Goal: Task Accomplishment & Management: Manage account settings

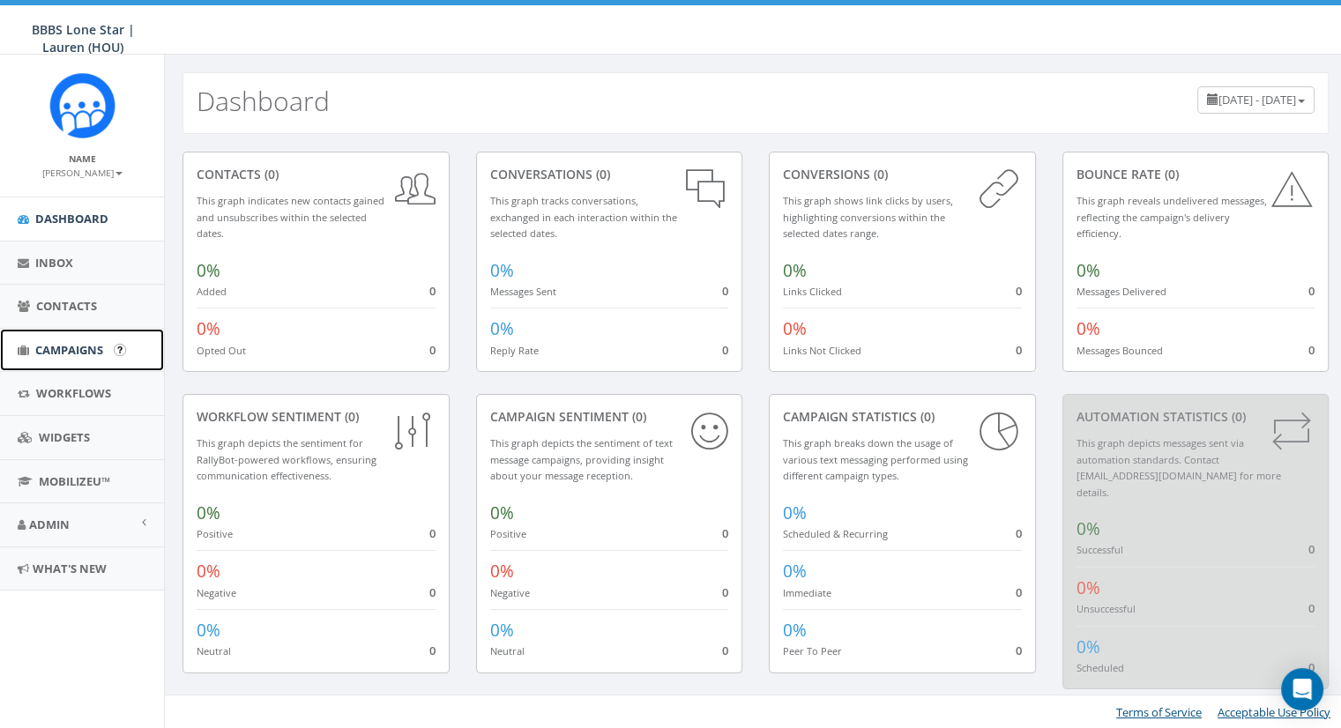
click at [56, 340] on link "Campaigns" at bounding box center [82, 350] width 164 height 43
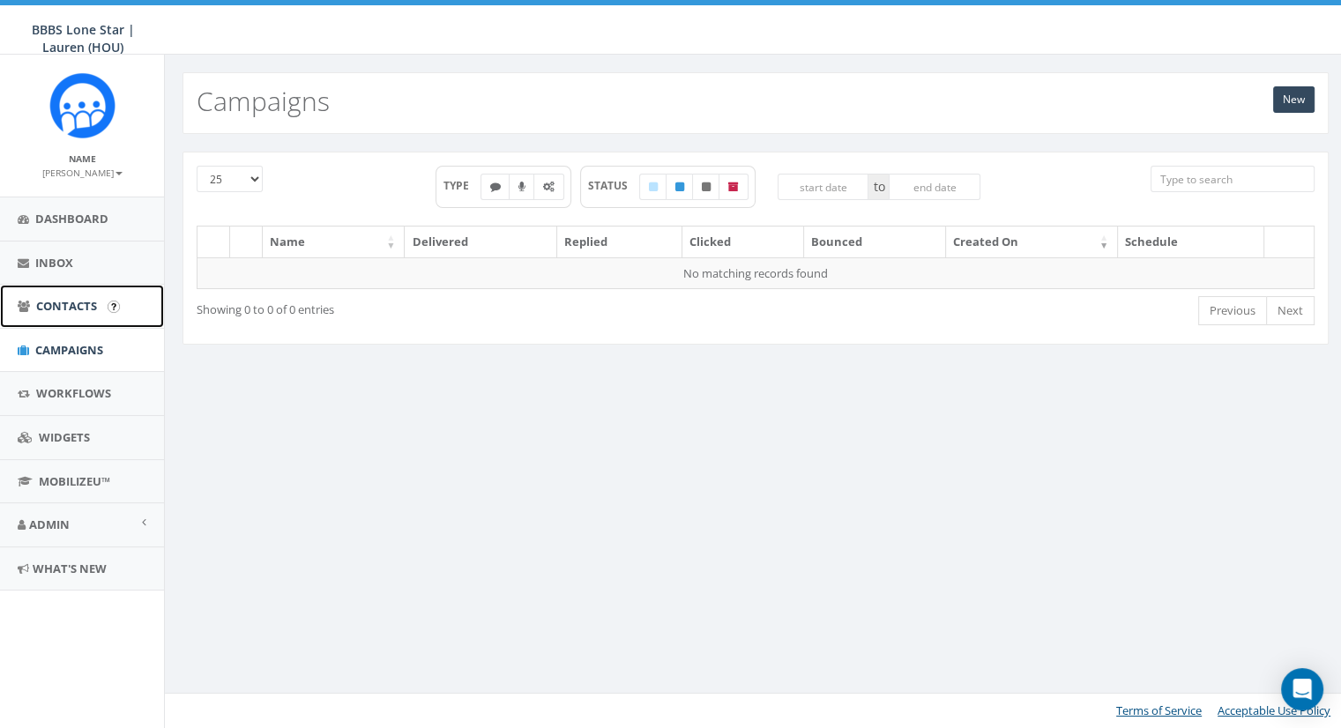
click at [74, 302] on span "Contacts" at bounding box center [66, 306] width 61 height 16
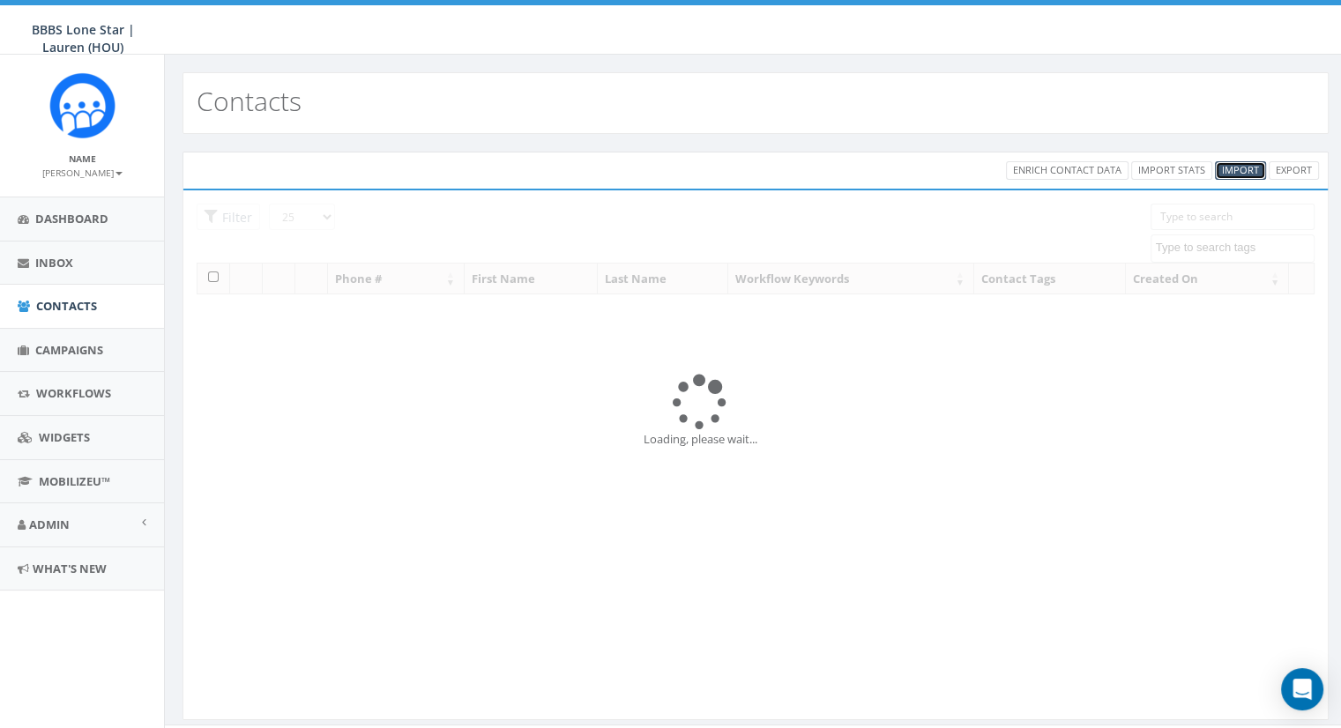
click at [1236, 168] on span "Import" at bounding box center [1240, 169] width 37 height 13
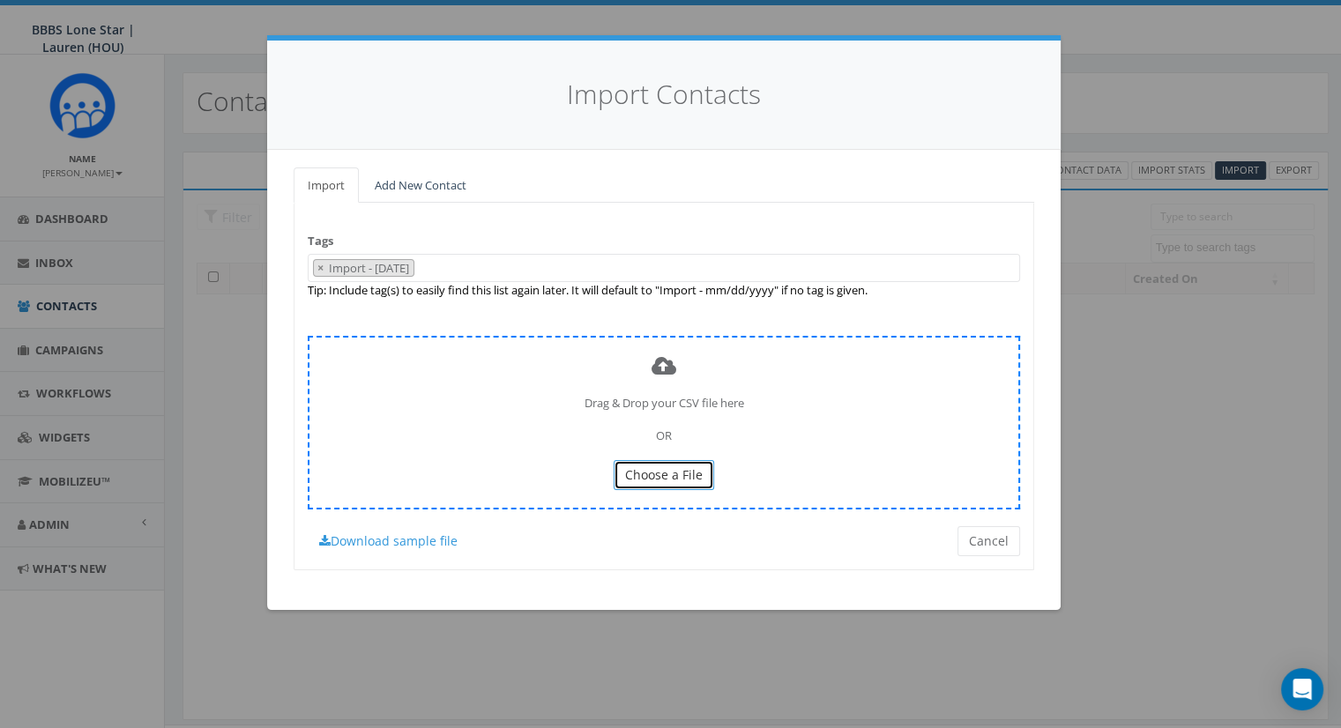
click at [684, 469] on span "Choose a File" at bounding box center [664, 475] width 78 height 17
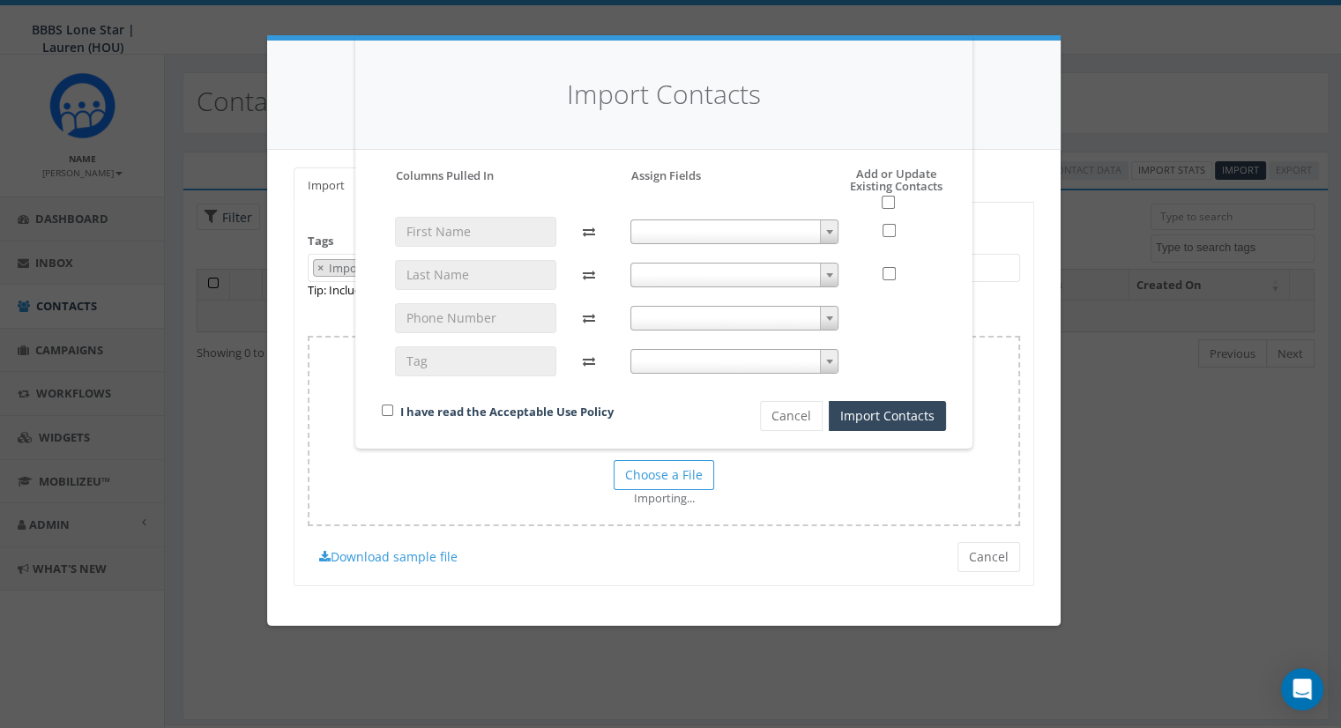
click at [833, 227] on span at bounding box center [829, 231] width 18 height 23
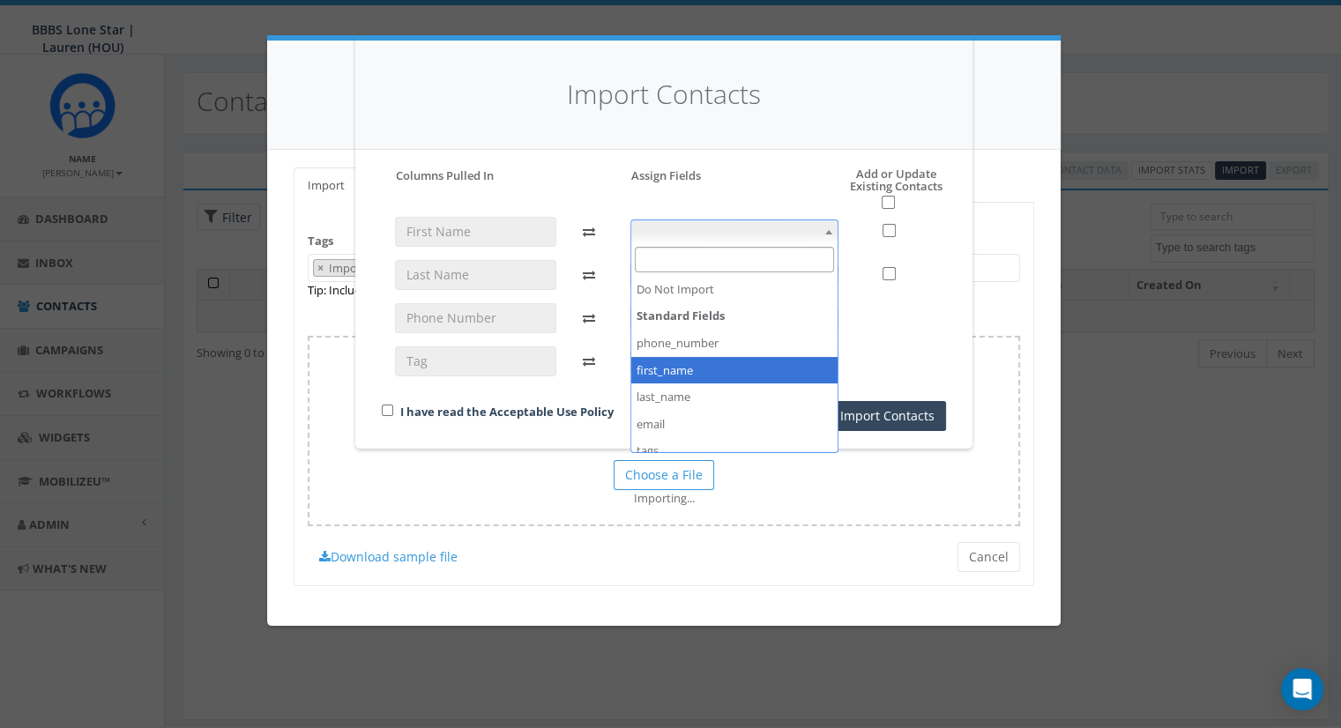
select select "first_name"
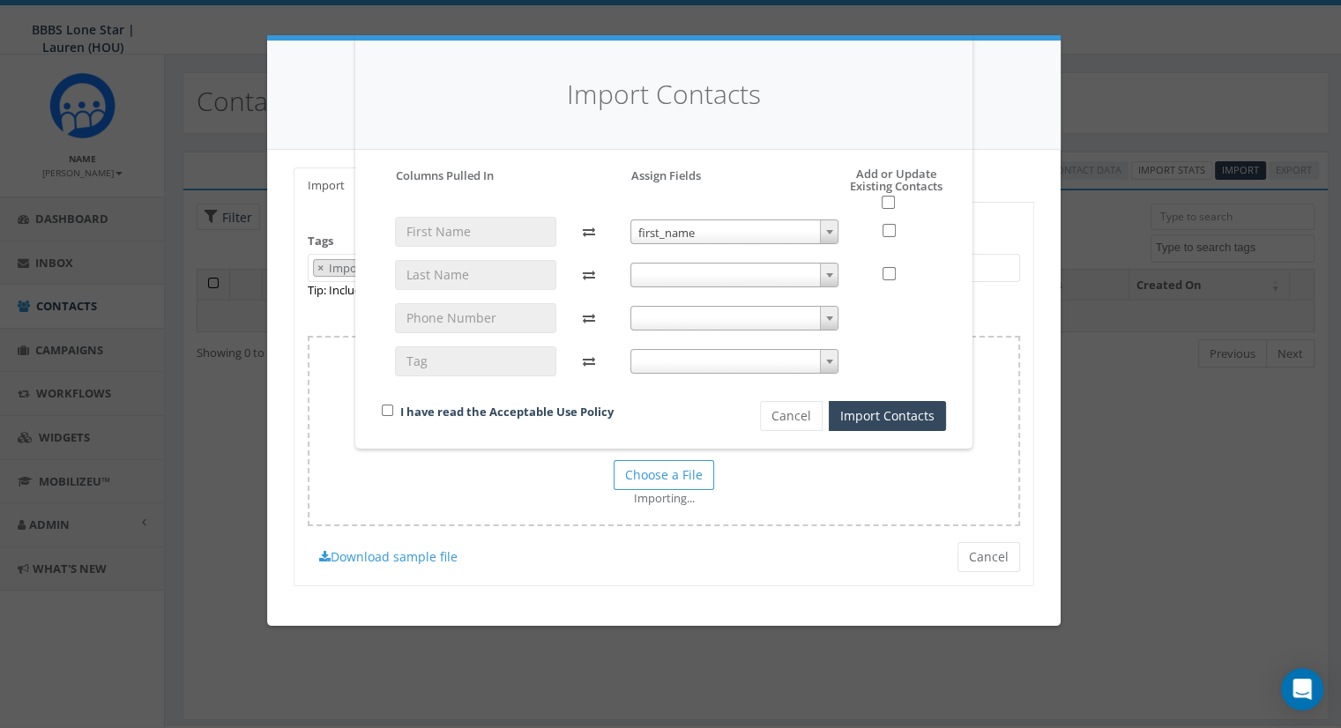
click at [831, 271] on span at bounding box center [829, 275] width 18 height 23
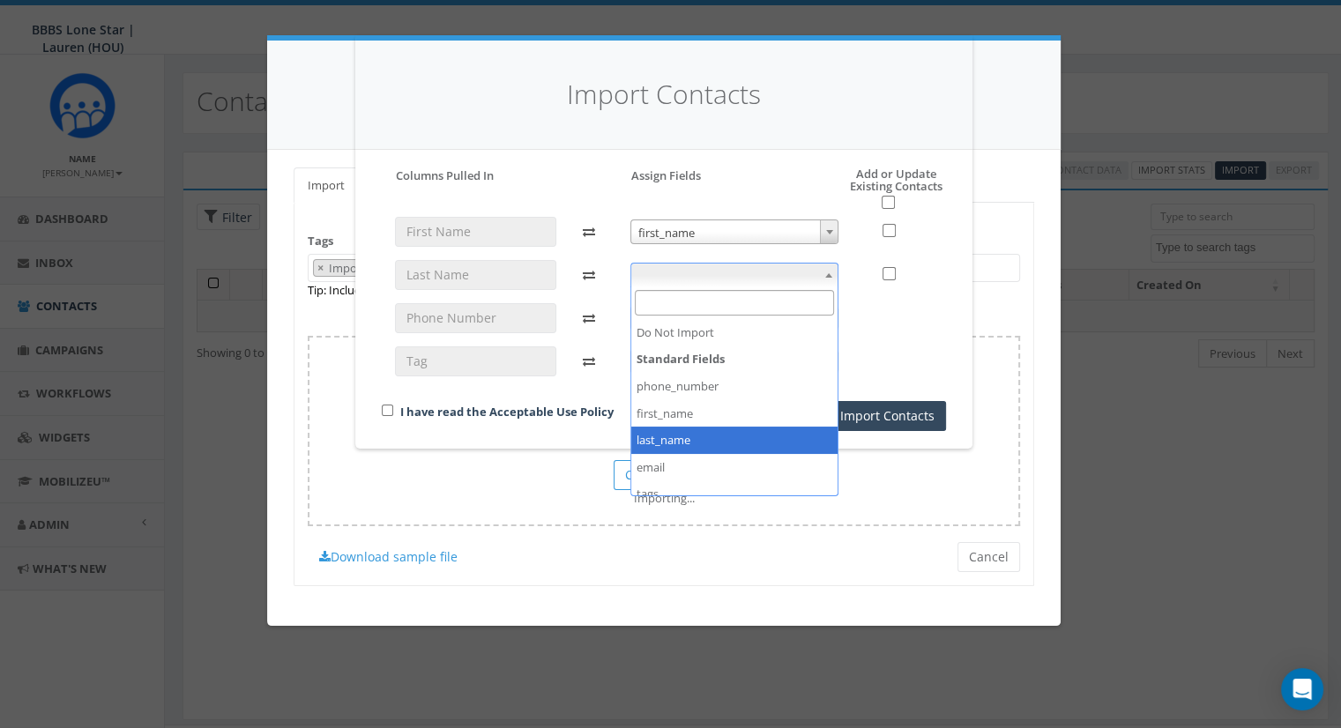
select select "last_name"
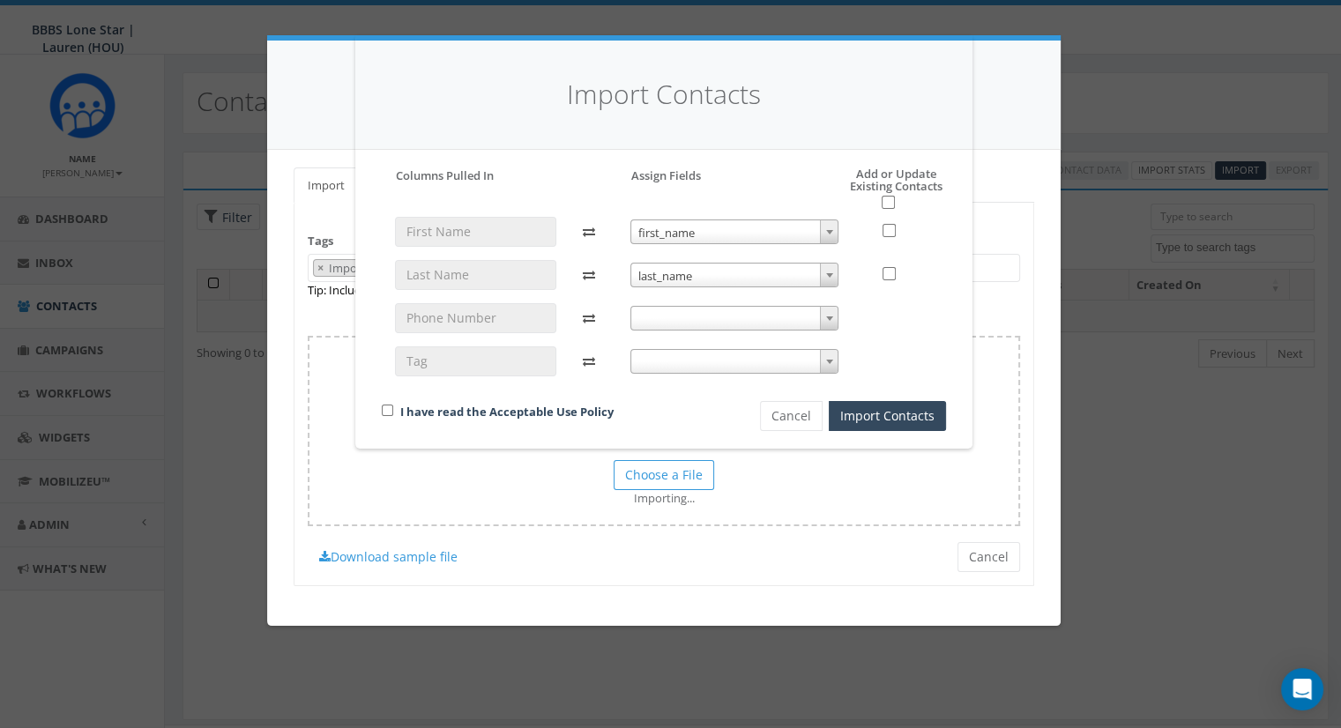
click at [833, 304] on div "first_name first_name last_name last_name" at bounding box center [734, 305] width 235 height 176
click at [828, 312] on span at bounding box center [829, 318] width 18 height 23
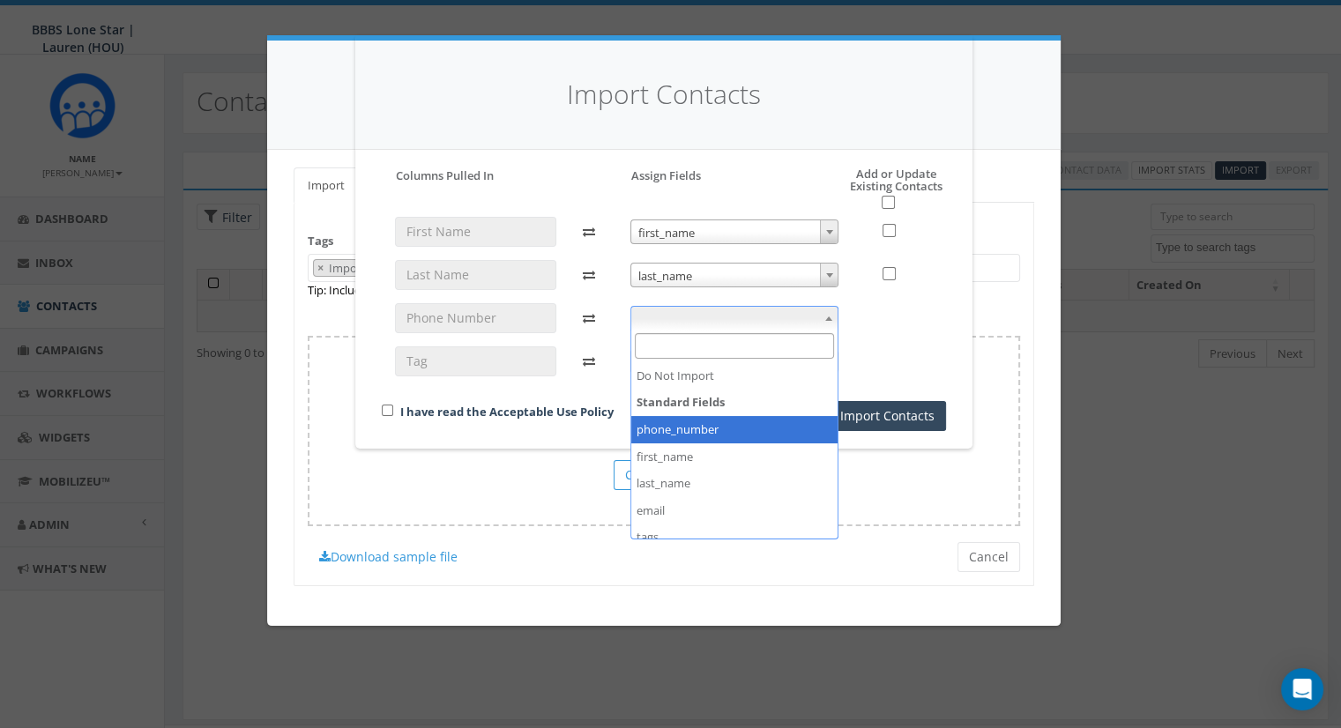
select select "phone_number"
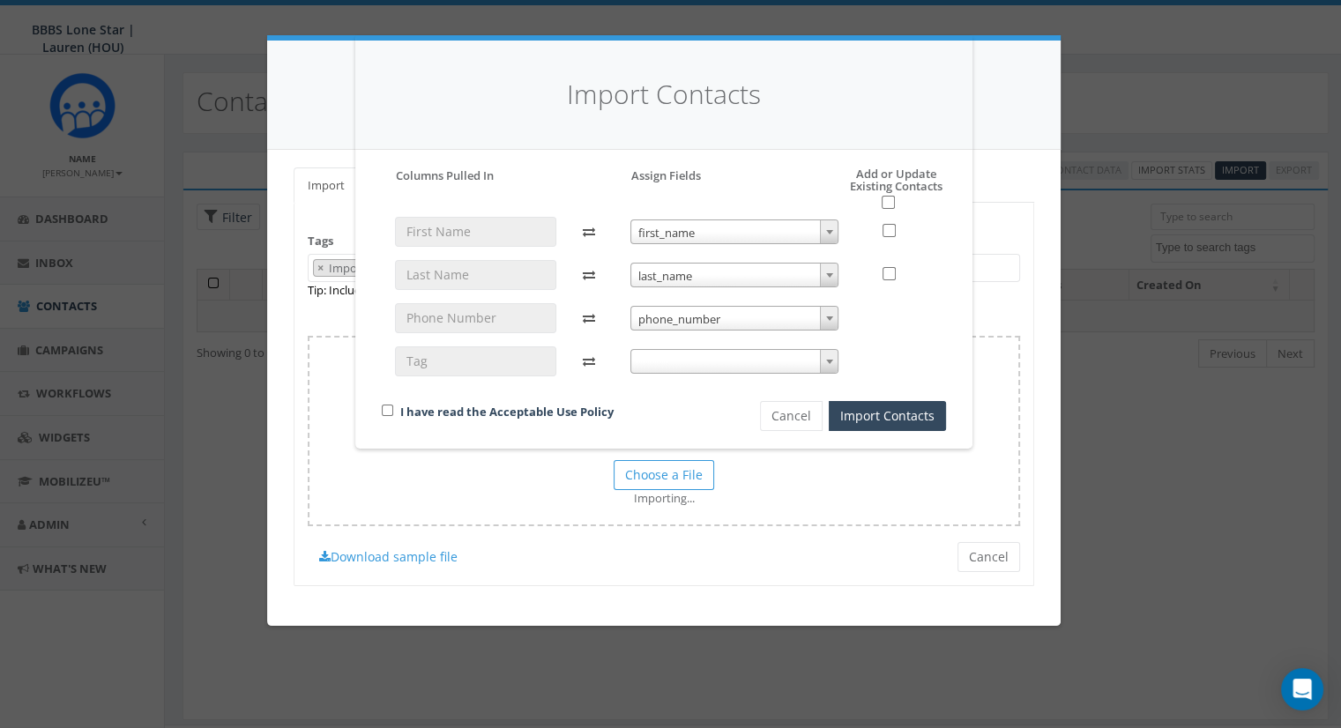
click at [818, 362] on span at bounding box center [735, 361] width 209 height 25
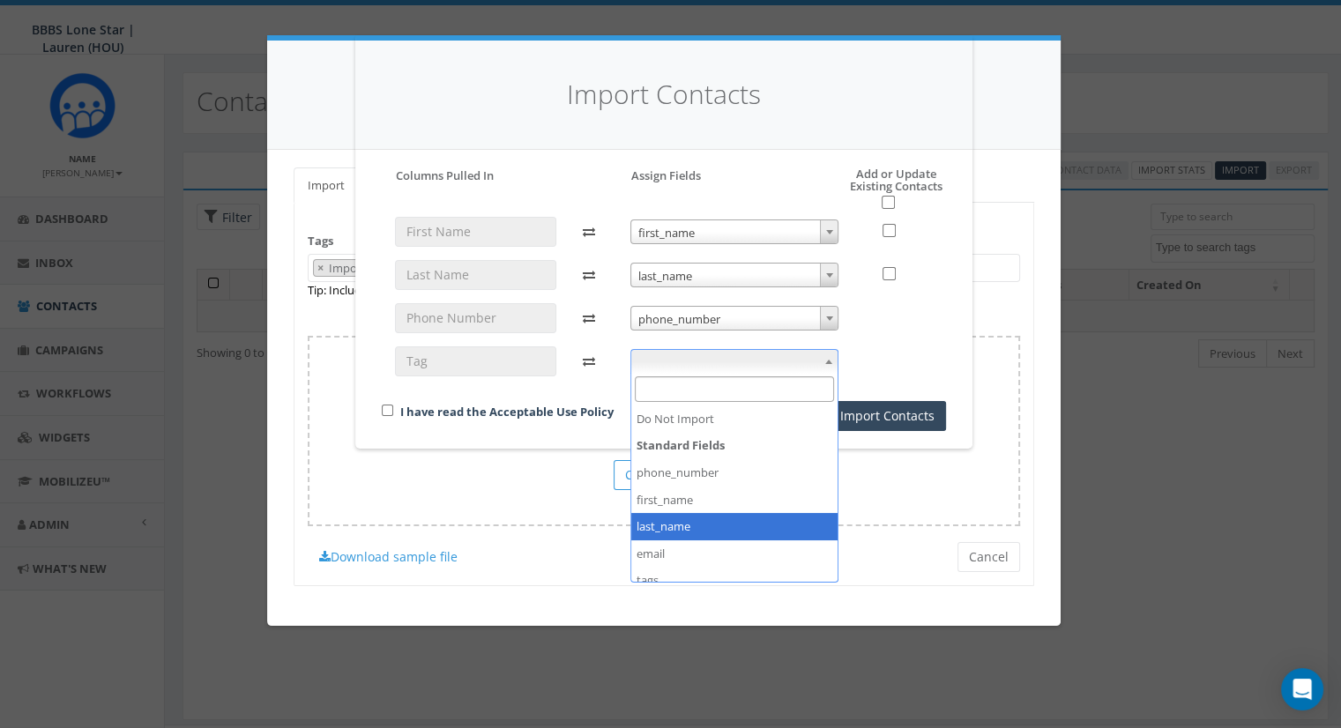
scroll to position [66, 0]
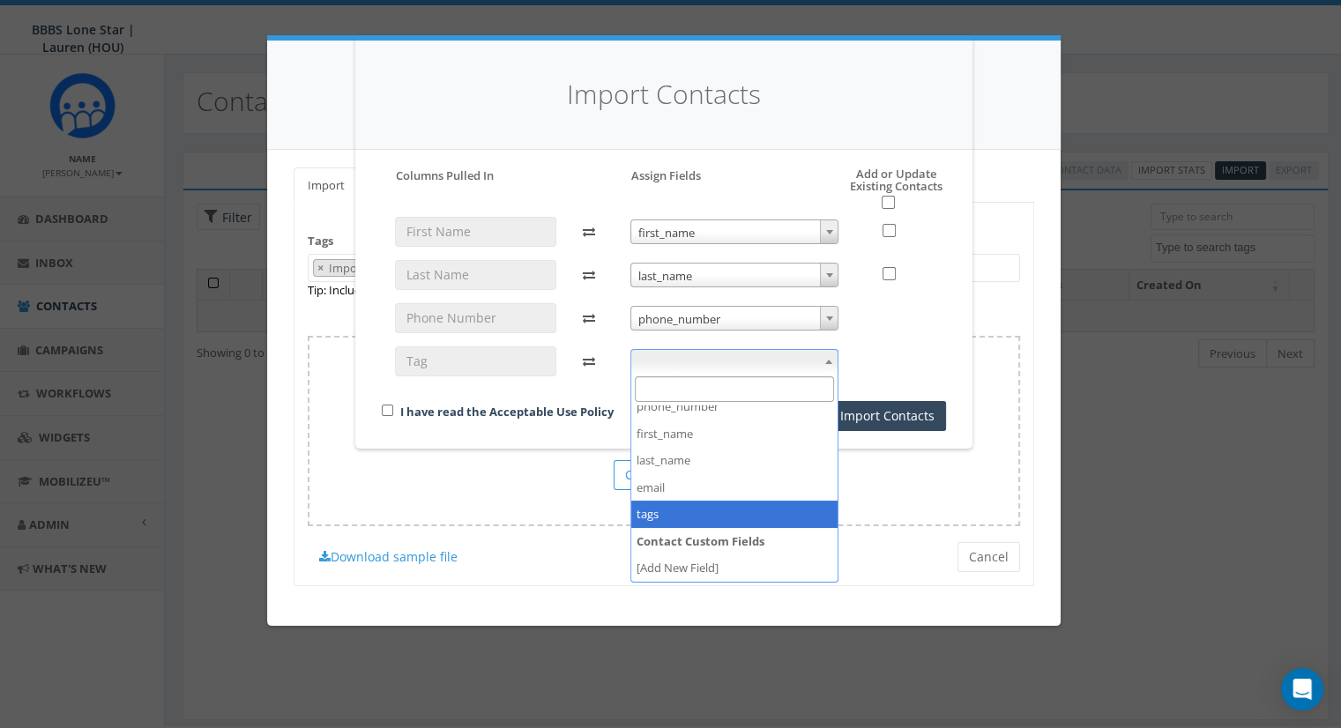
select select "tags"
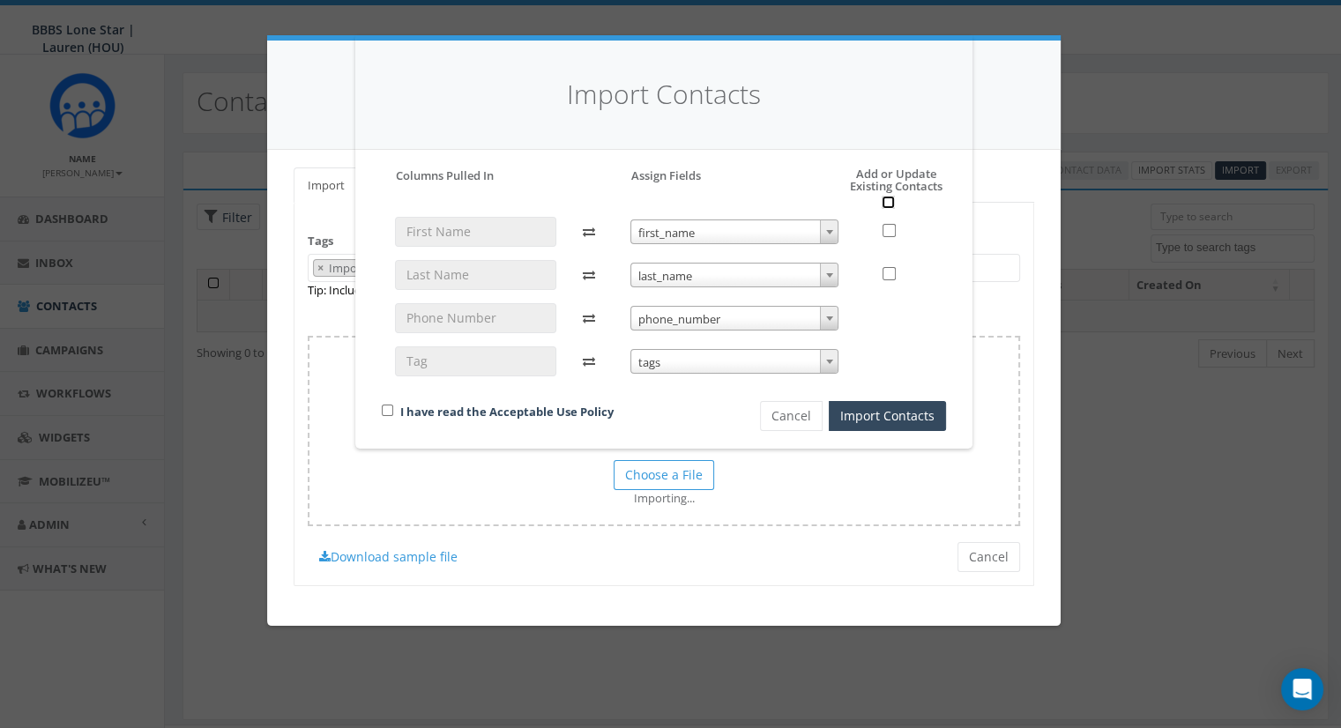
click at [893, 198] on input "checkbox" at bounding box center [888, 202] width 13 height 13
checkbox input "true"
click at [877, 419] on button "Import Contacts" at bounding box center [887, 416] width 117 height 30
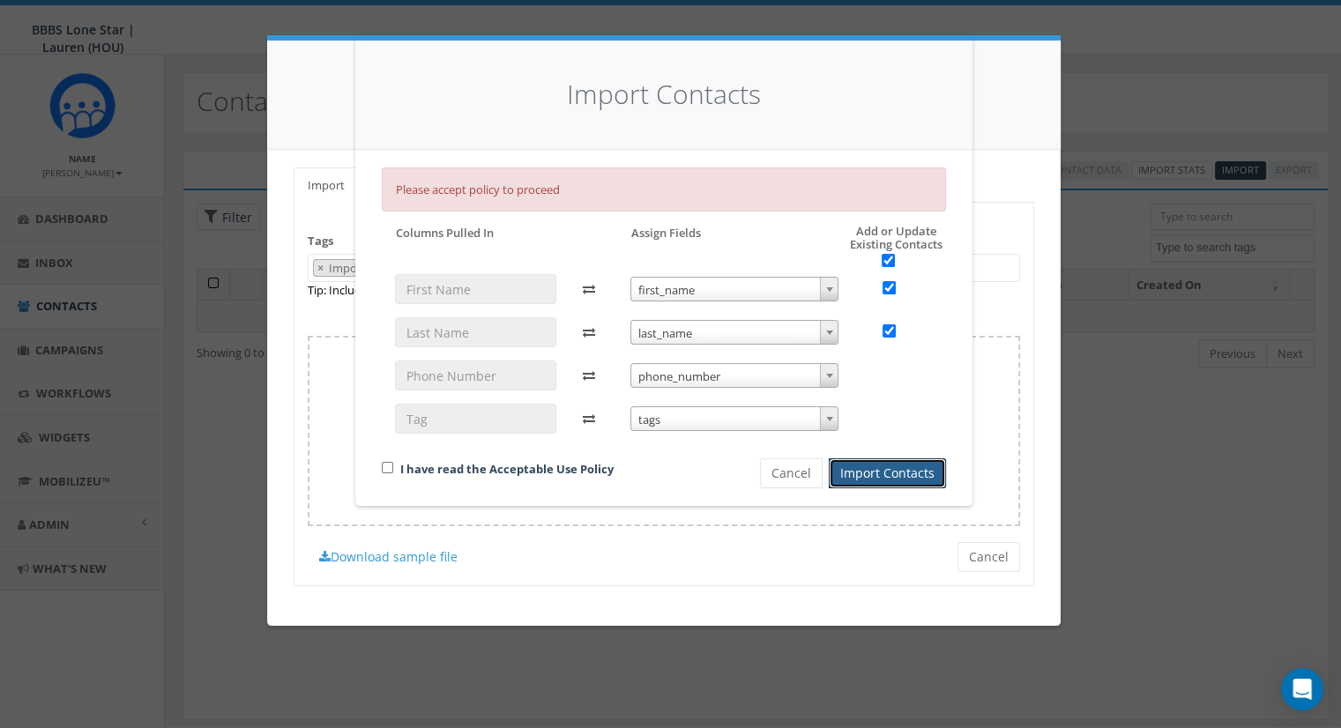
click at [371, 470] on div "I have read the Acceptable Use Policy" at bounding box center [541, 471] width 345 height 24
click at [383, 467] on input "checkbox" at bounding box center [387, 467] width 11 height 11
checkbox input "true"
click at [893, 477] on button "Import Contacts" at bounding box center [887, 474] width 117 height 30
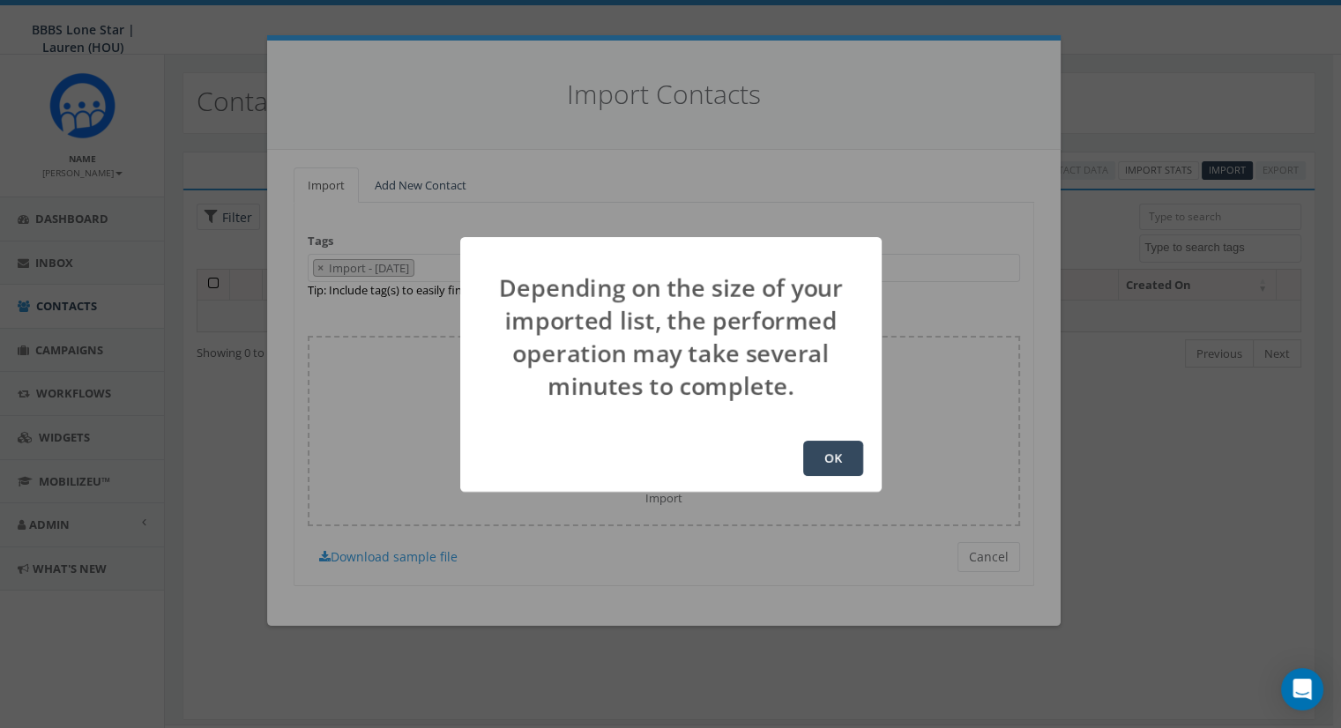
click at [830, 467] on button "OK" at bounding box center [833, 458] width 60 height 35
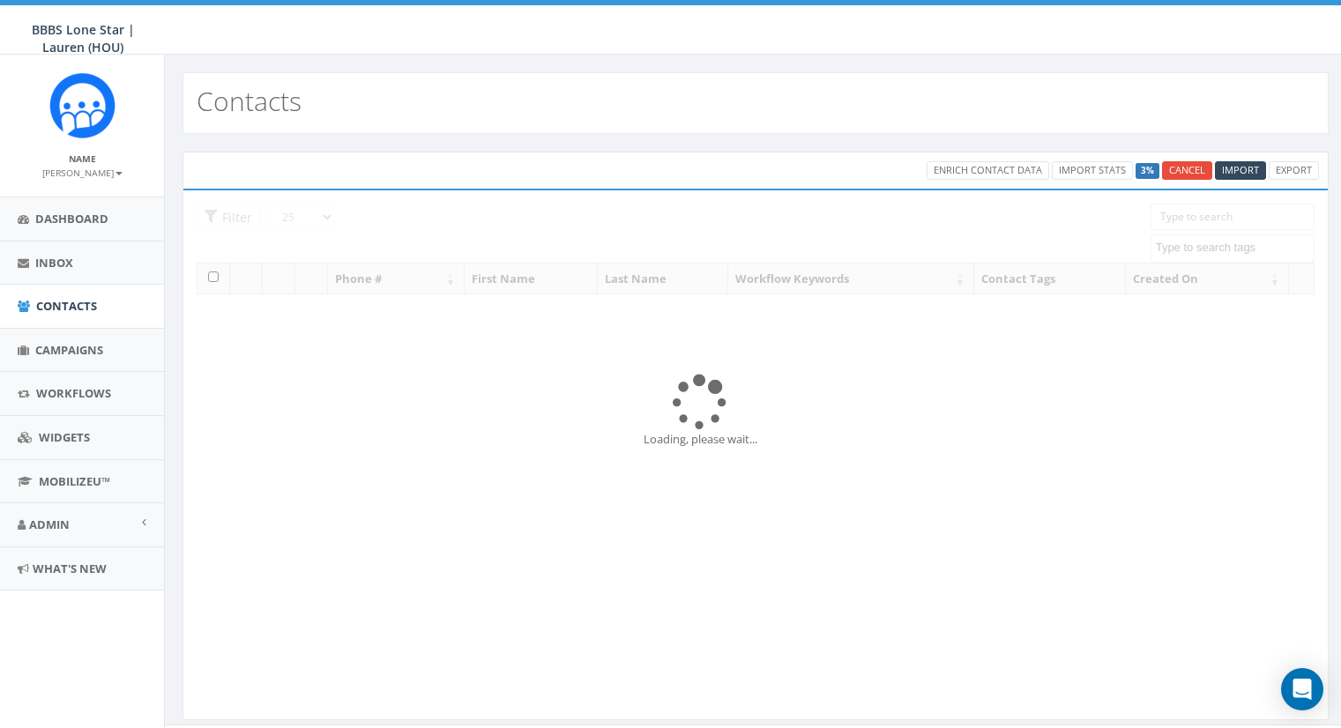
select select
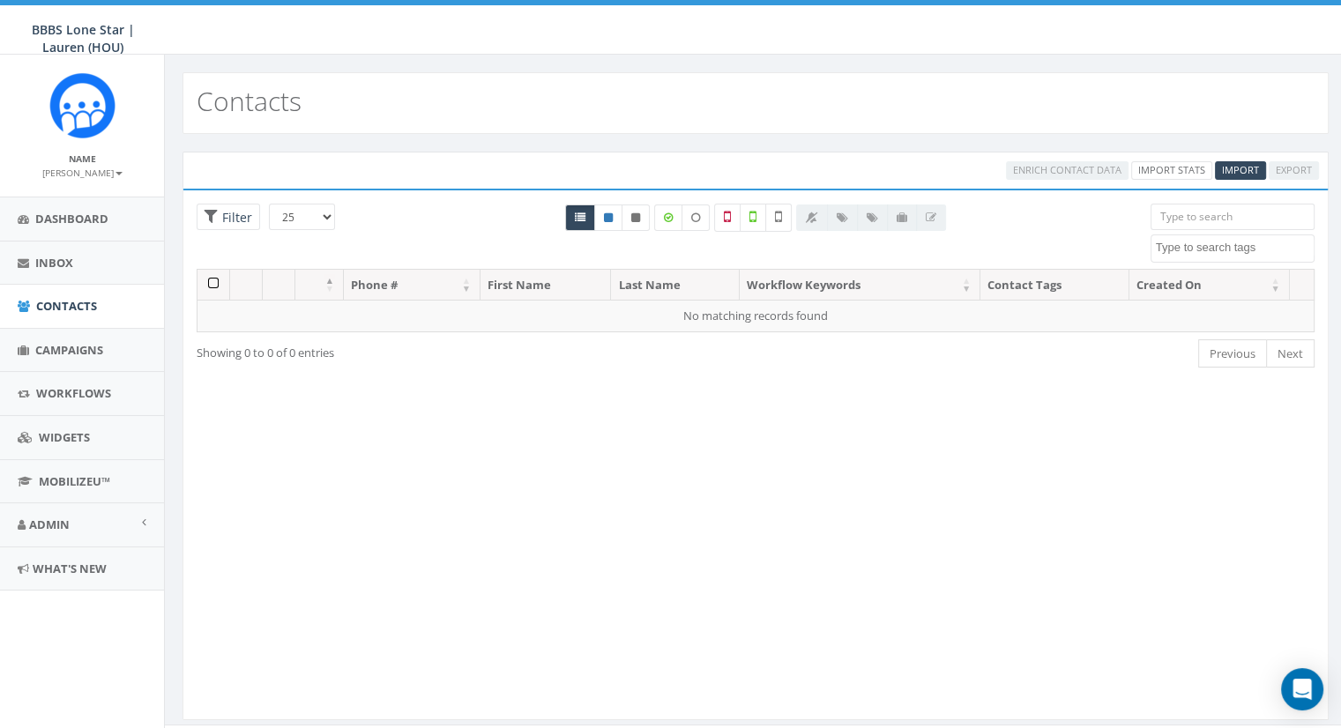
click at [579, 423] on div "Loading the filters, please wait!! Phone Number is is not First Name is is not …" at bounding box center [756, 455] width 1147 height 532
click at [62, 362] on link "Campaigns" at bounding box center [82, 350] width 164 height 43
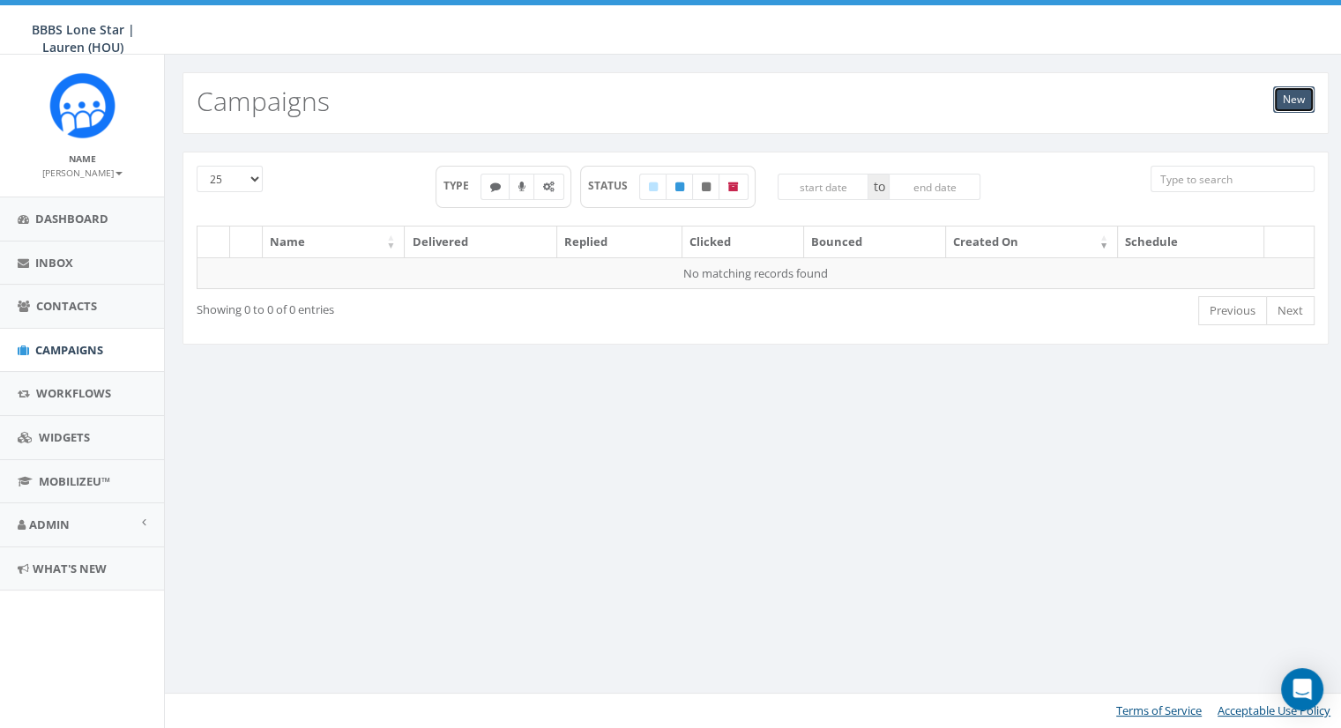
click at [1289, 100] on link "New" at bounding box center [1294, 99] width 41 height 26
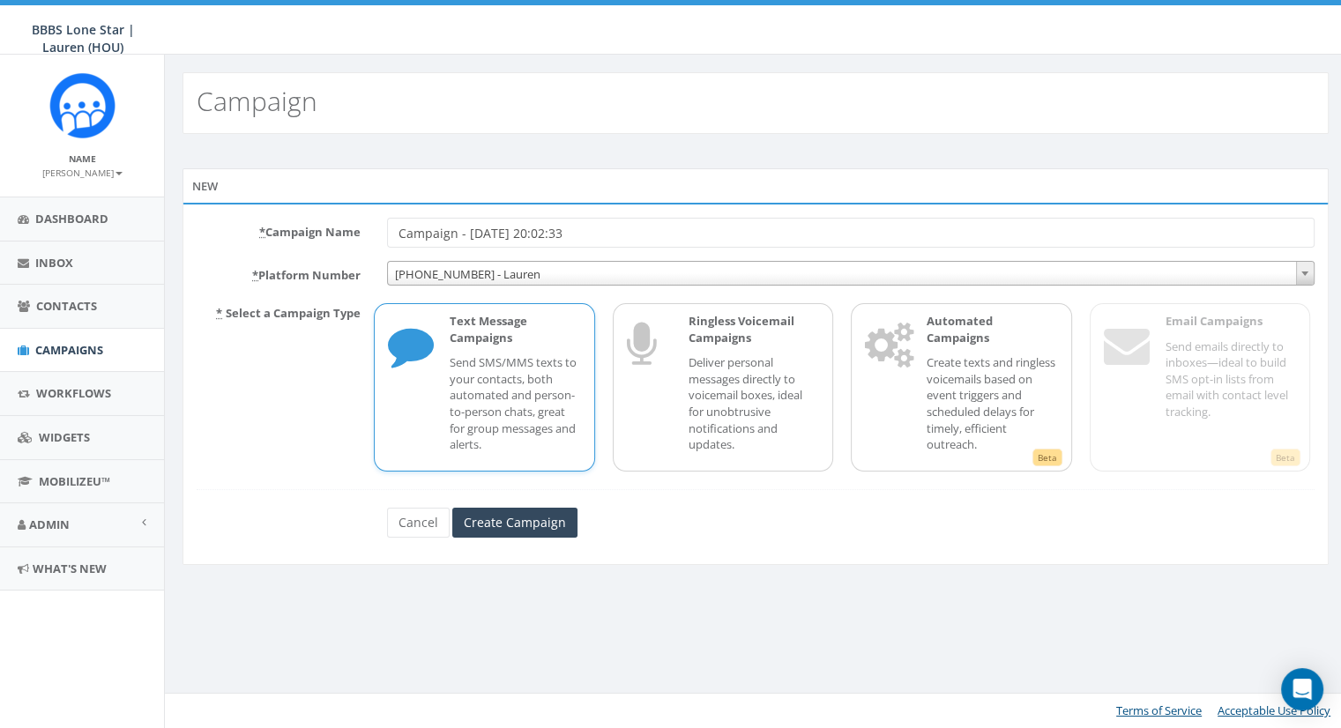
click at [561, 352] on div "Text Message Campaigns Send SMS/MMS texts to your contacts, both automated and …" at bounding box center [506, 387] width 148 height 149
click at [531, 517] on input "Create Campaign" at bounding box center [514, 523] width 125 height 30
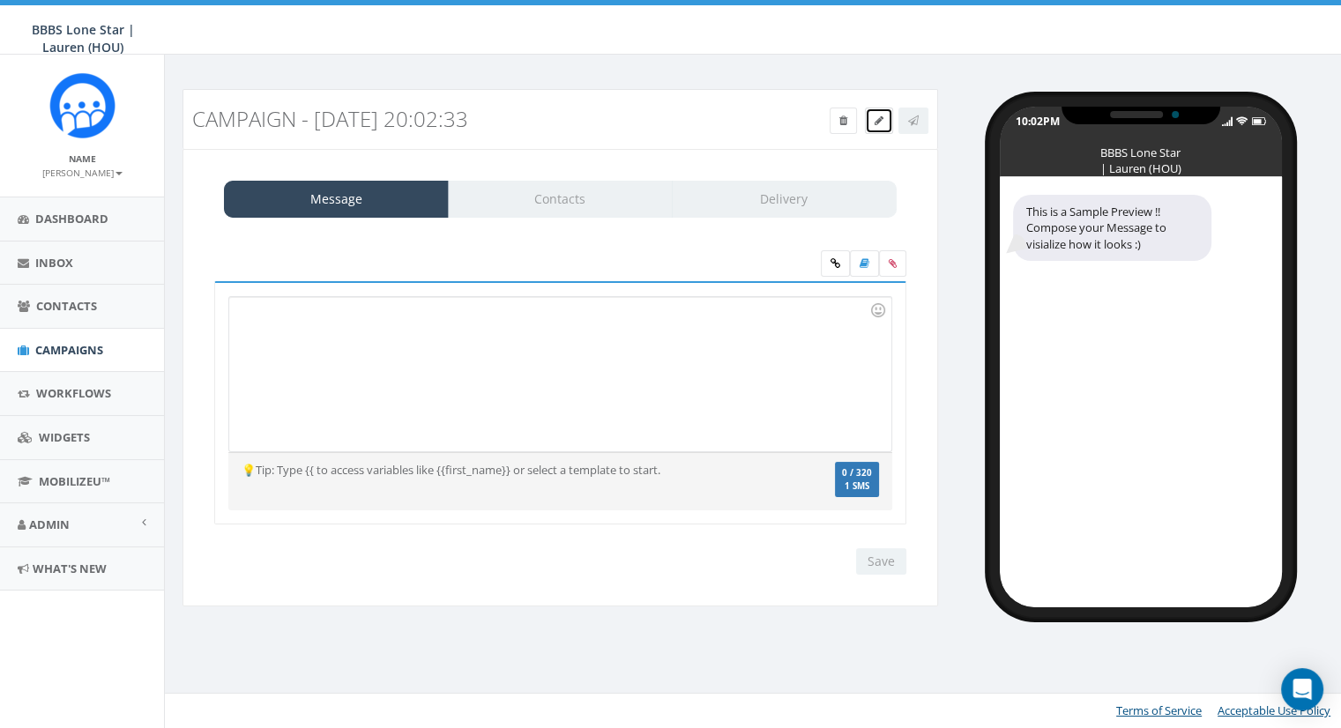
click at [875, 127] on link at bounding box center [879, 121] width 28 height 26
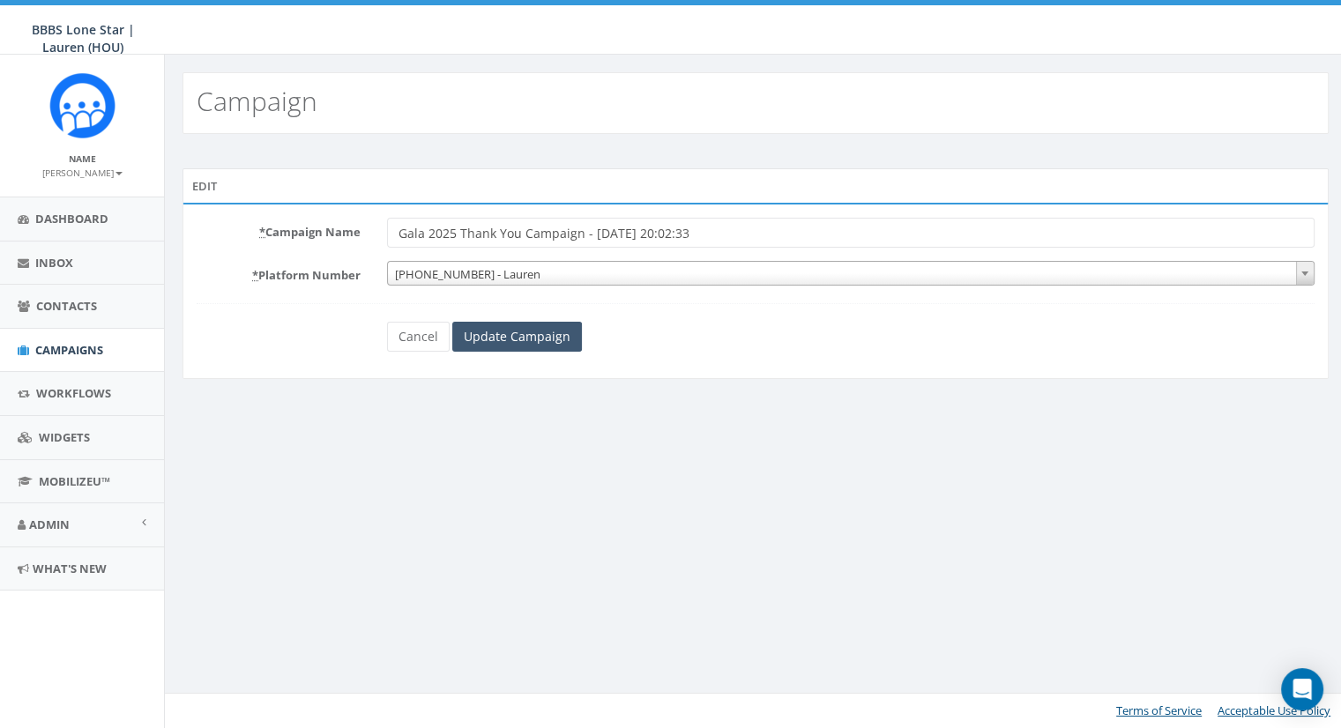
type input "Gala 2025 Thank You Campaign - [DATE] 20:02:33"
click at [503, 336] on input "Update Campaign" at bounding box center [517, 337] width 130 height 30
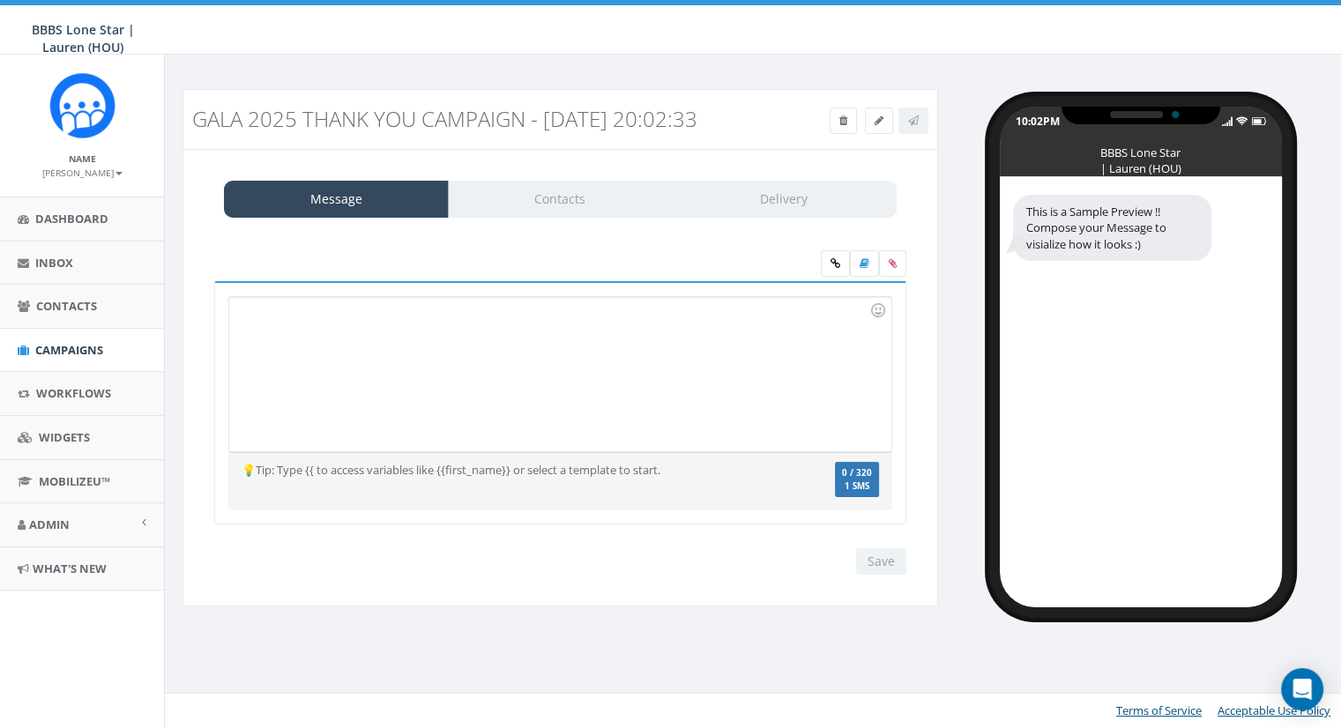
click at [416, 409] on div at bounding box center [559, 374] width 661 height 154
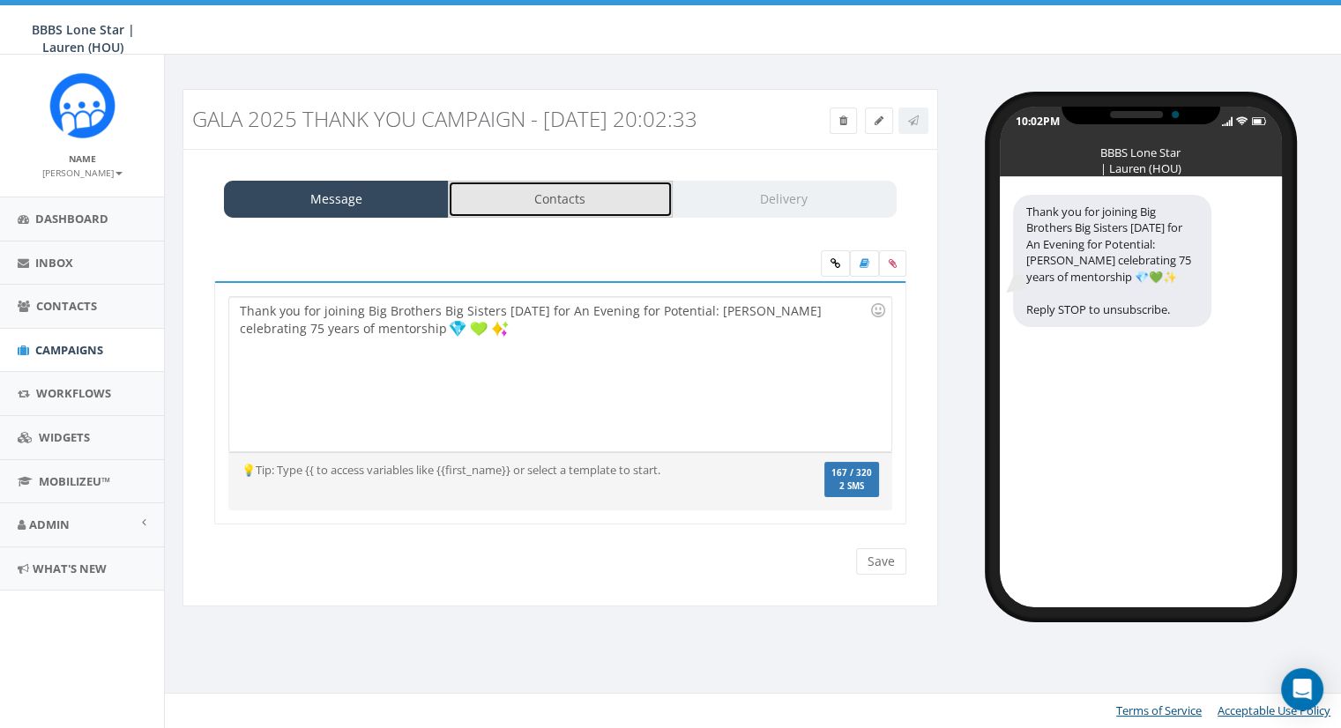
click at [541, 218] on link "Contacts" at bounding box center [560, 199] width 225 height 37
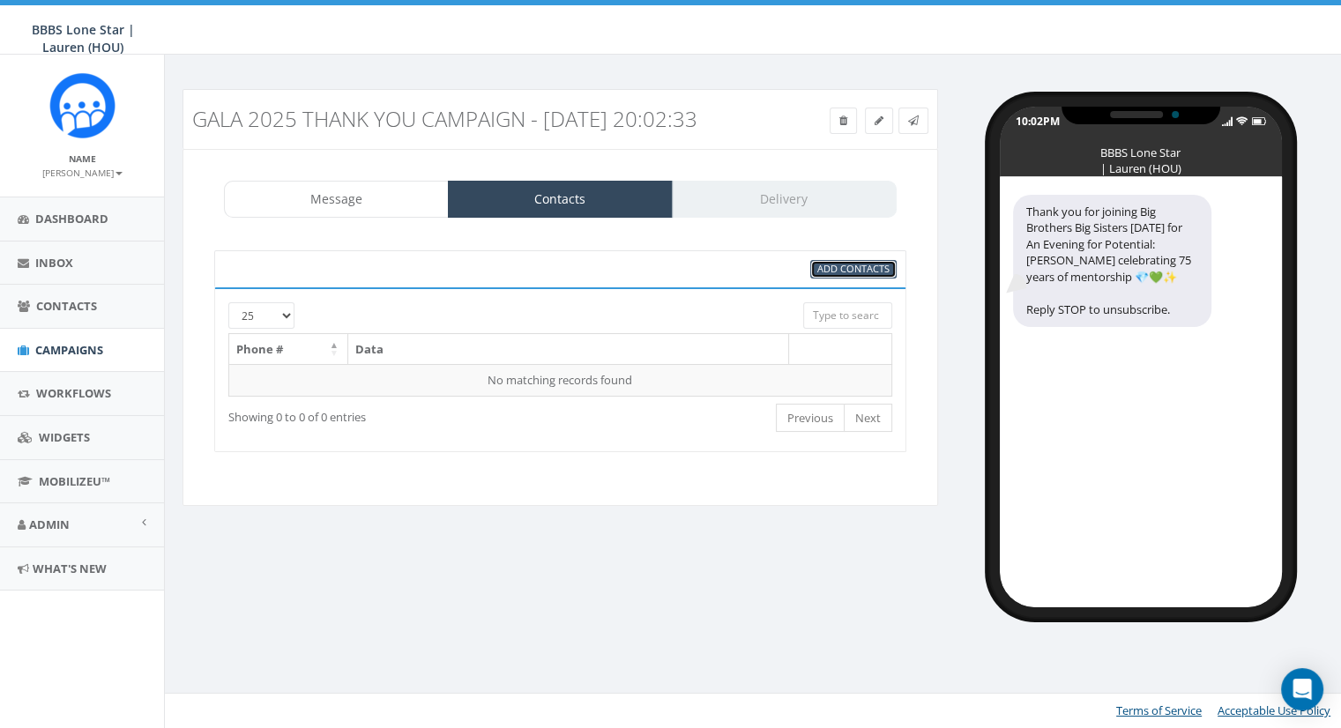
click at [852, 275] on span "Add Contacts" at bounding box center [854, 268] width 72 height 13
select select
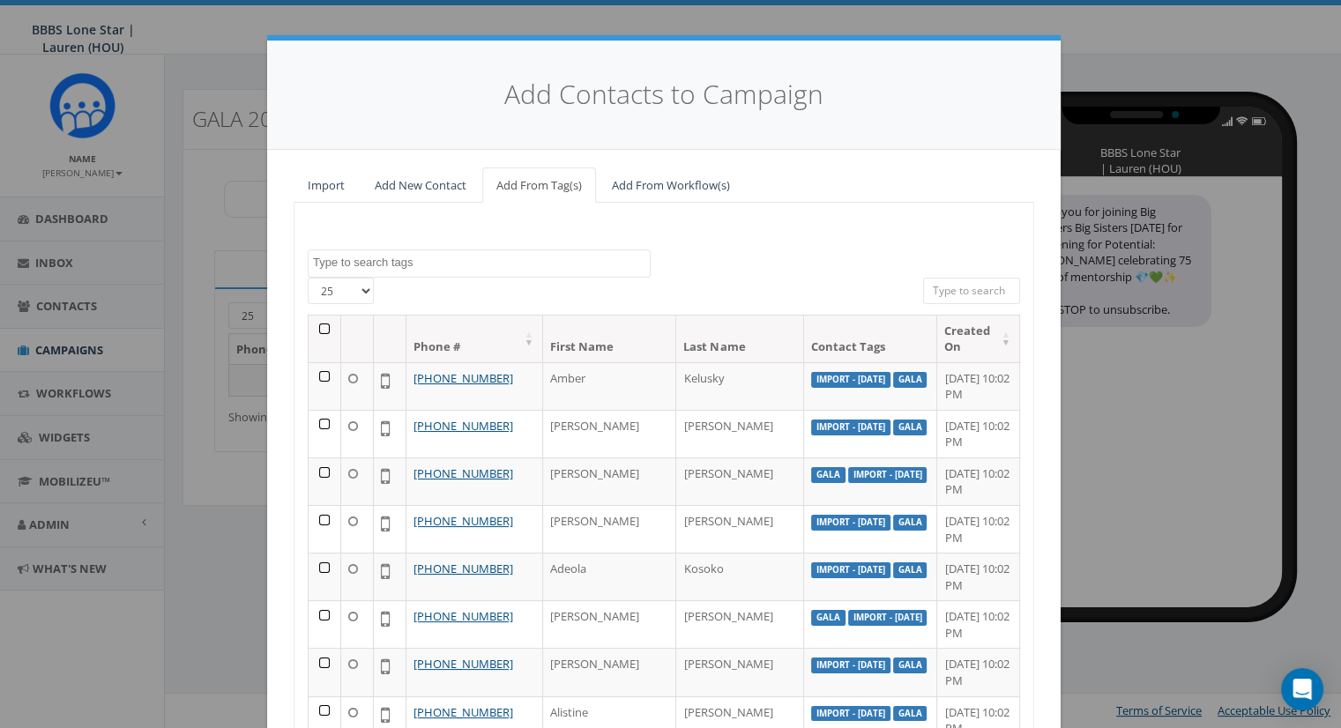
click at [458, 258] on textarea "Search" at bounding box center [481, 263] width 337 height 16
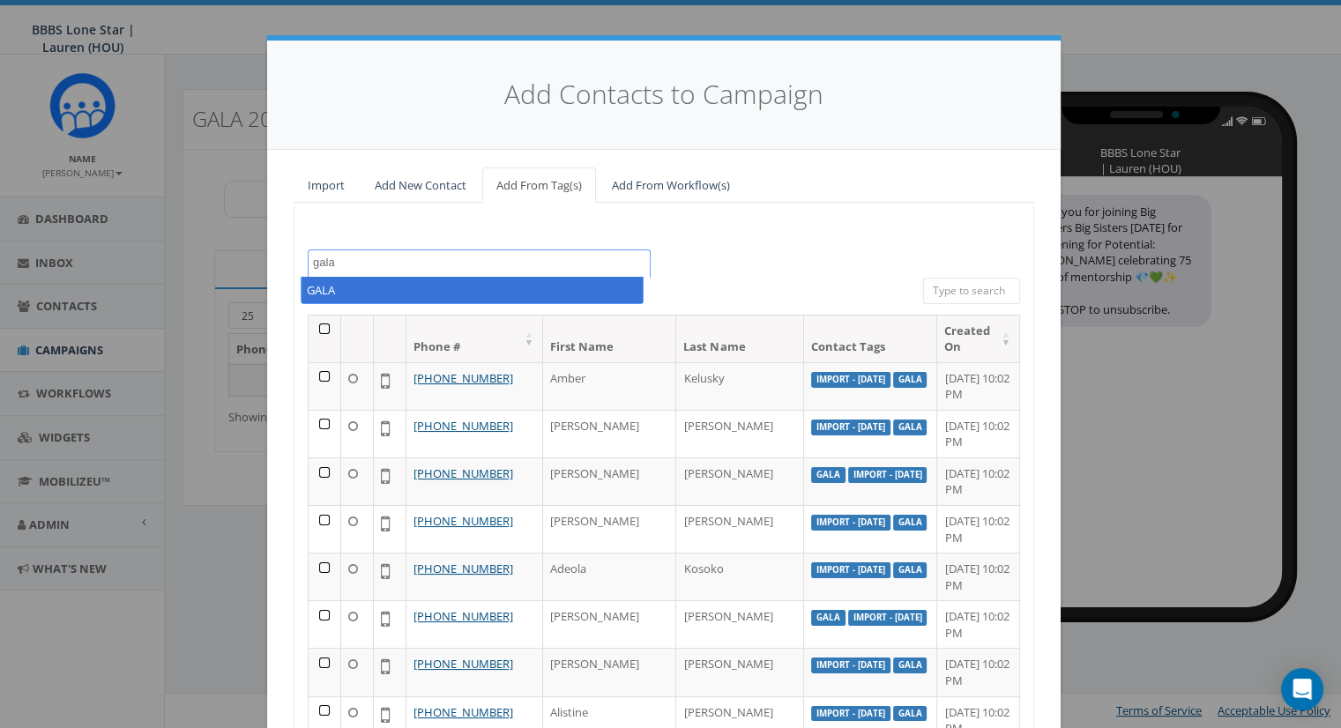
type textarea "gala"
select select "GALA"
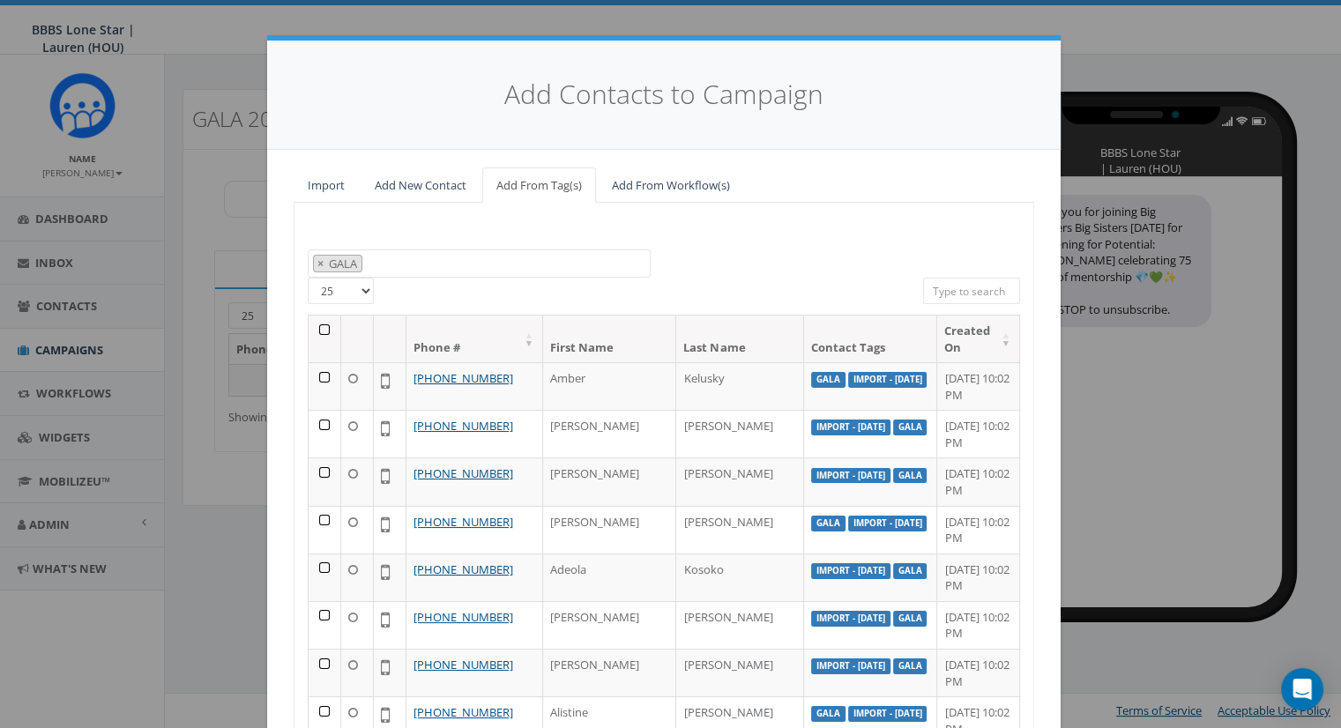
click at [358, 290] on select "25 50 100" at bounding box center [341, 291] width 66 height 26
select select "100"
click at [308, 278] on select "25 50 100" at bounding box center [341, 291] width 66 height 26
click at [313, 325] on th at bounding box center [325, 339] width 33 height 47
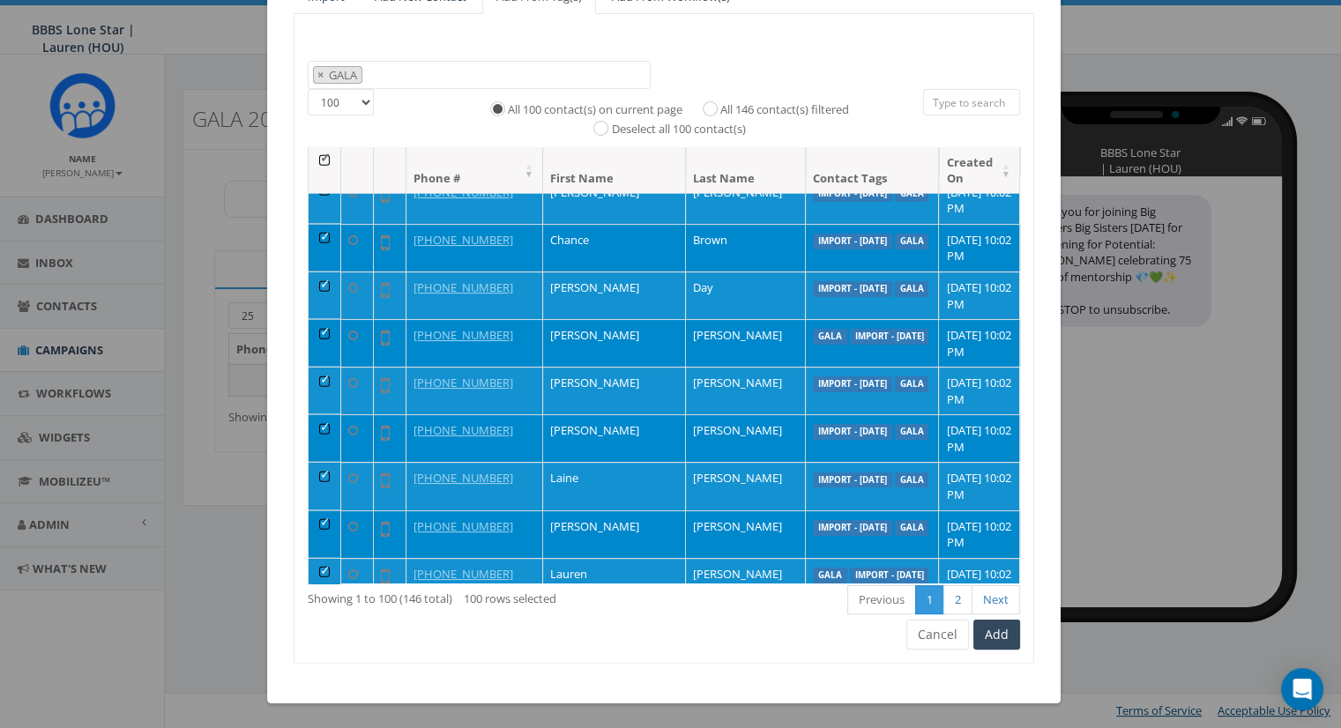
scroll to position [4356, 0]
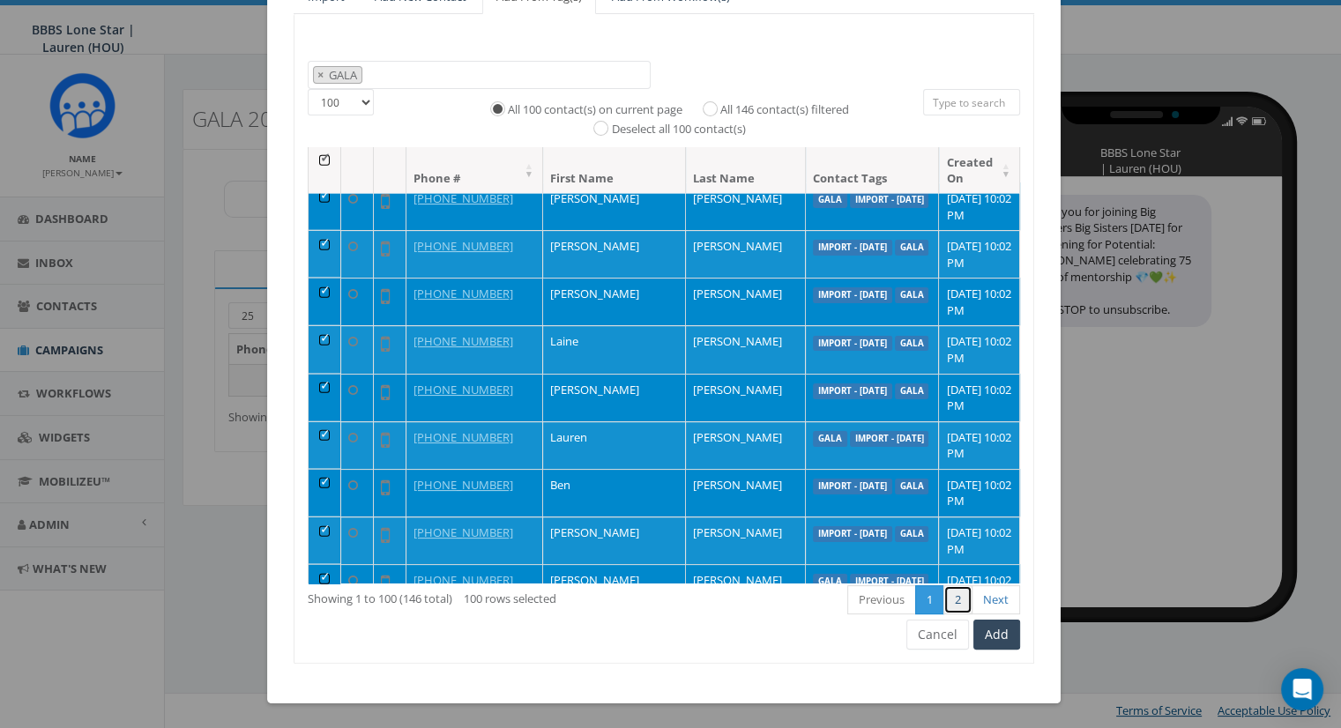
click at [953, 600] on link "2" at bounding box center [958, 600] width 29 height 29
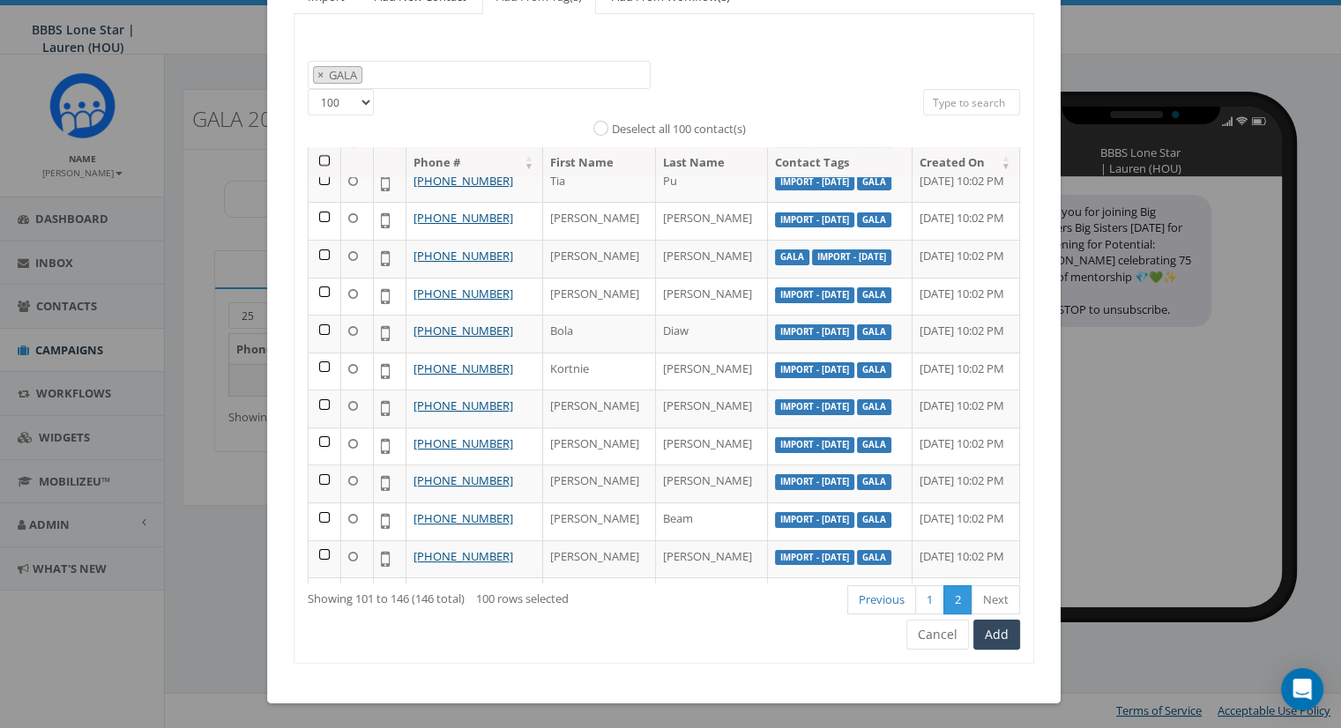
scroll to position [0, 0]
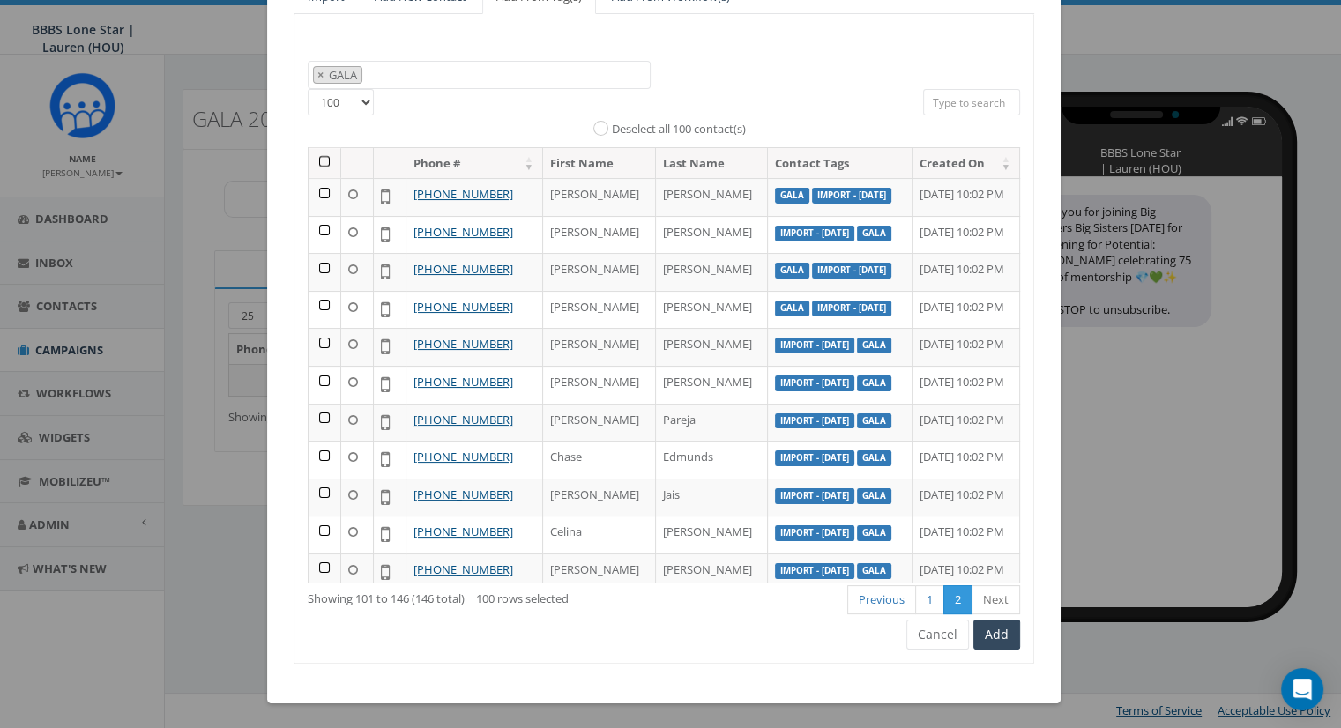
click at [314, 158] on th at bounding box center [325, 163] width 33 height 31
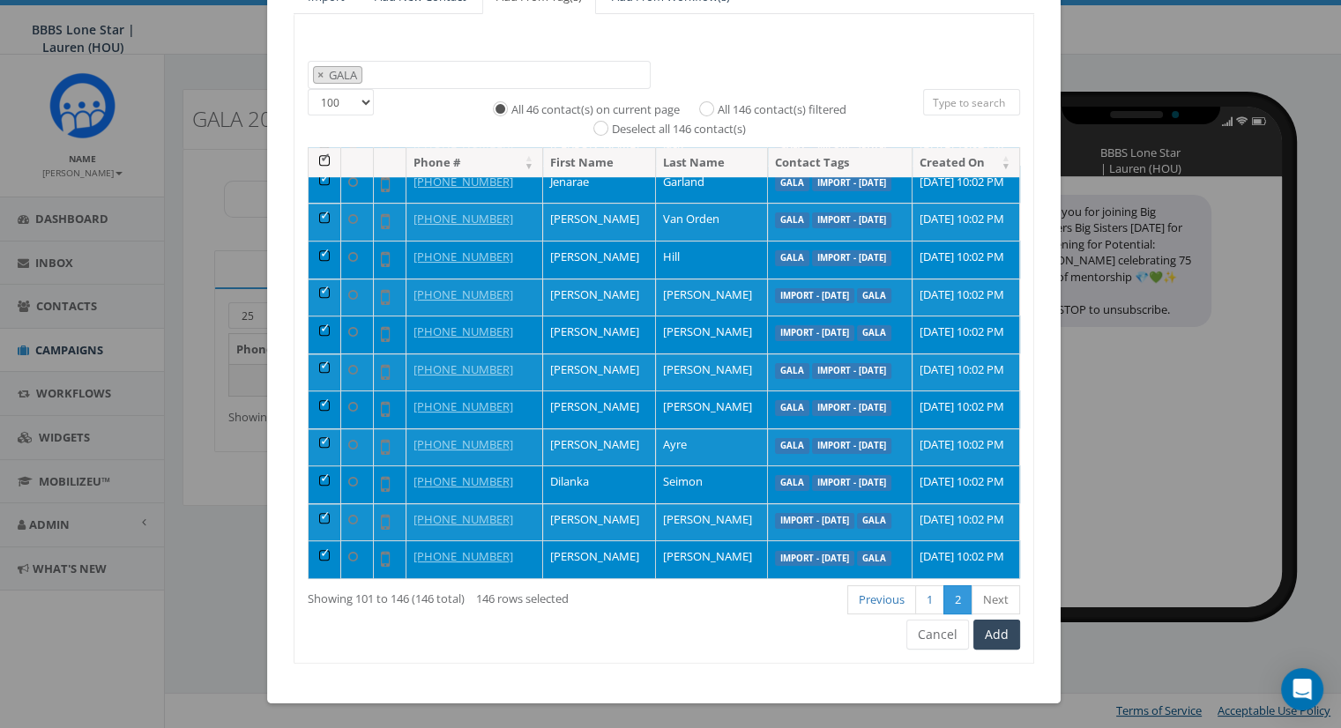
scroll to position [1804, 0]
click at [992, 639] on button "Add" at bounding box center [997, 635] width 47 height 30
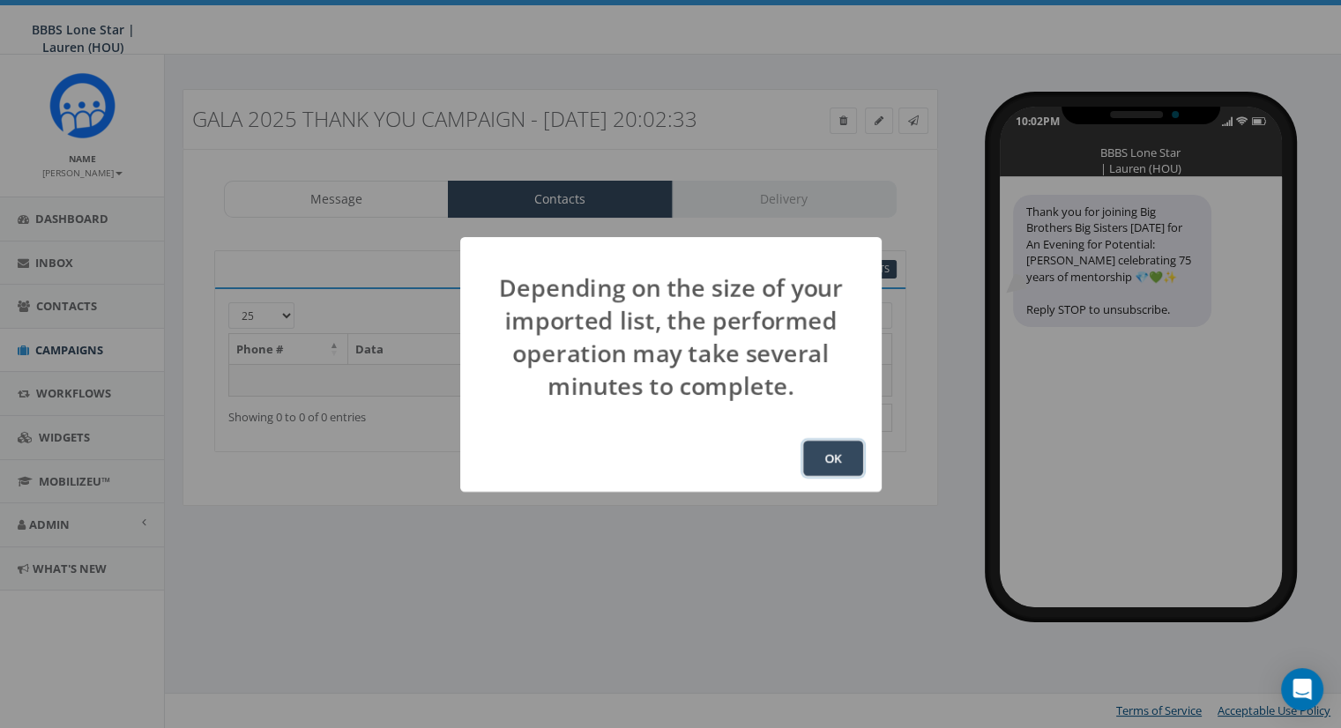
click at [828, 453] on button "OK" at bounding box center [833, 458] width 60 height 35
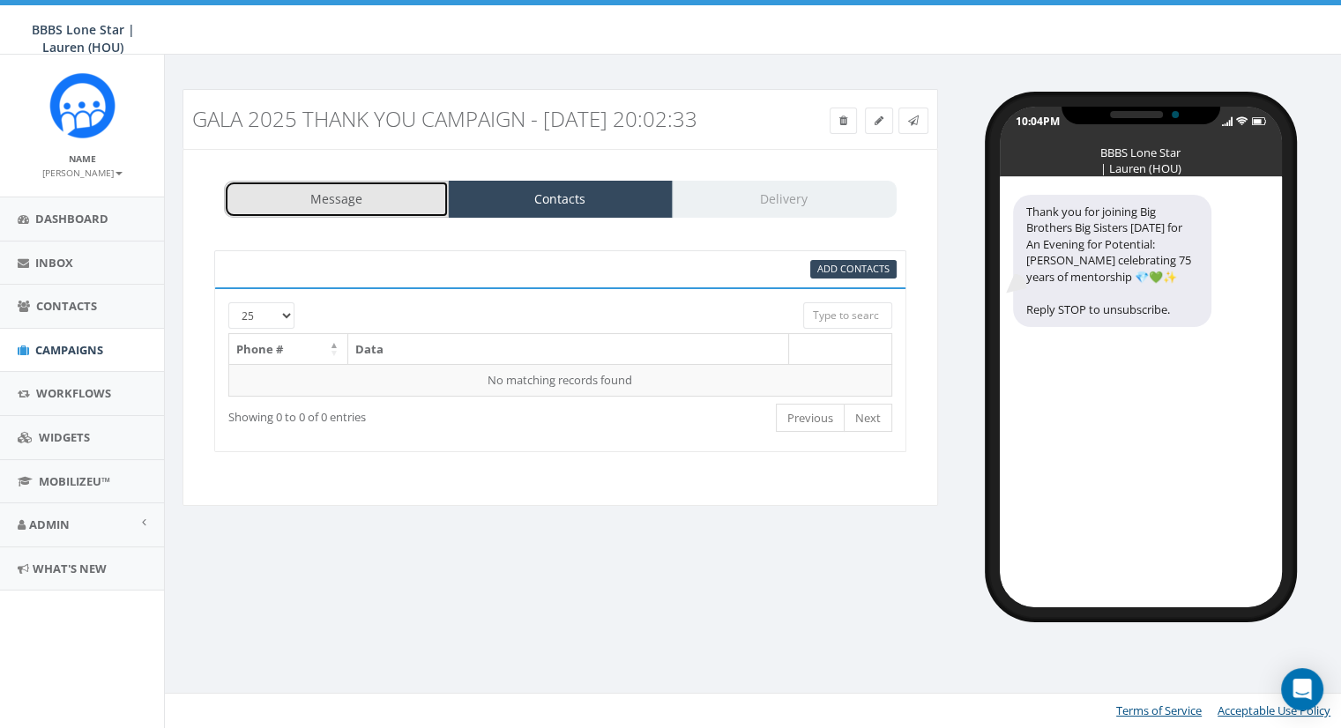
click at [326, 218] on link "Message" at bounding box center [336, 199] width 225 height 37
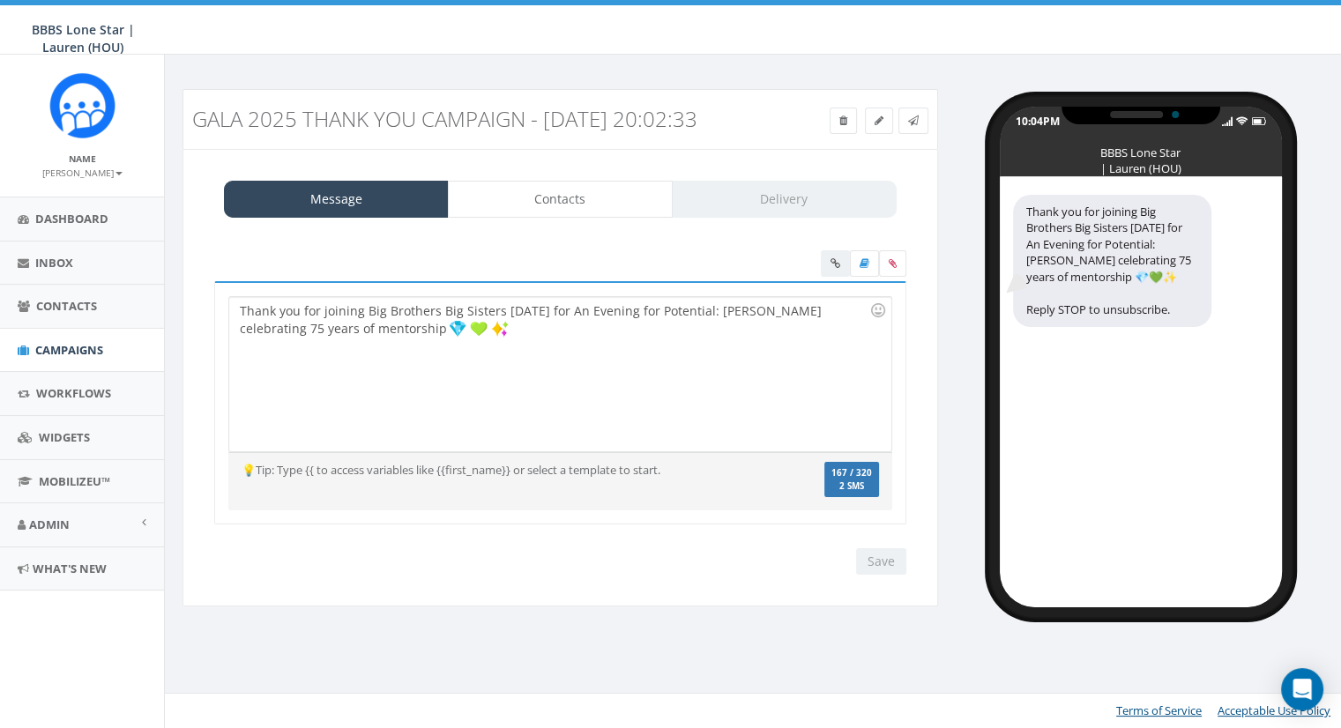
click at [884, 575] on div "Save Next" at bounding box center [877, 562] width 59 height 26
click at [711, 412] on div "Thank you for joining Big Brothers Big Sisters Saturday for An Evening for Pote…" at bounding box center [559, 374] width 661 height 154
click at [574, 218] on link "Contacts" at bounding box center [560, 199] width 225 height 37
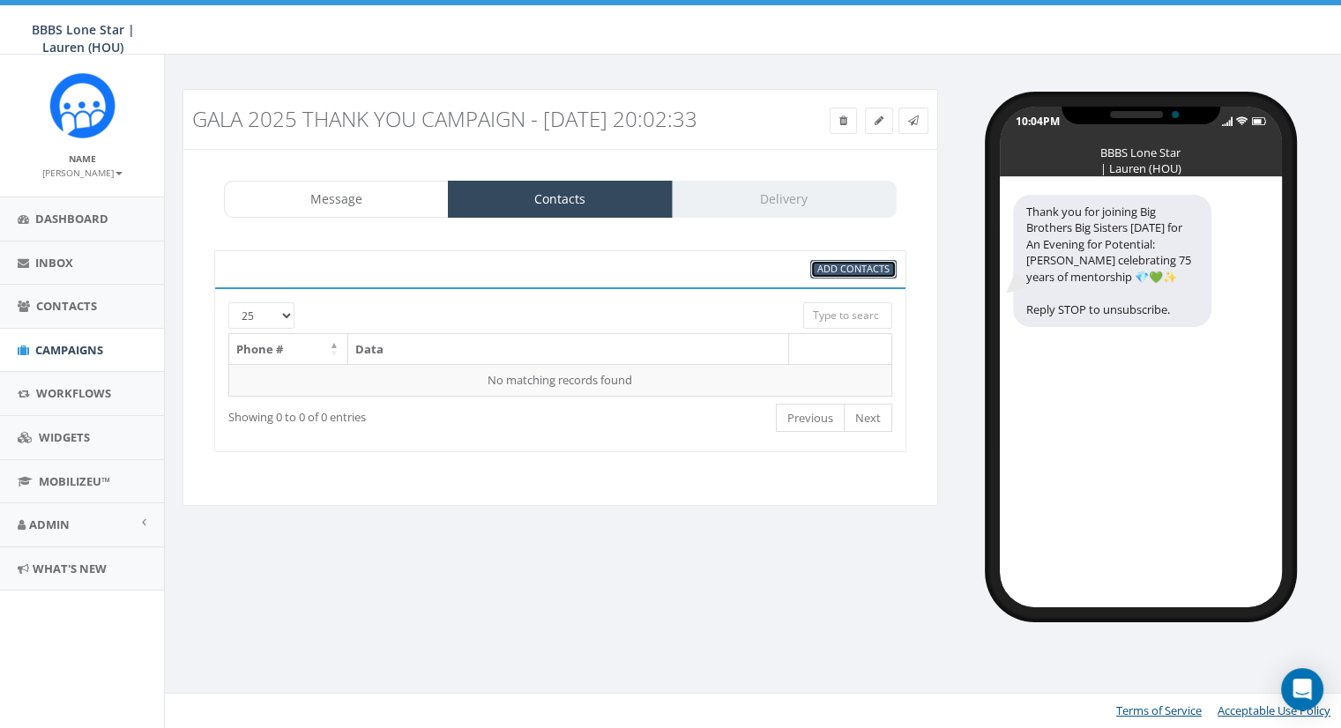
click at [838, 275] on span "Add Contacts" at bounding box center [854, 268] width 72 height 13
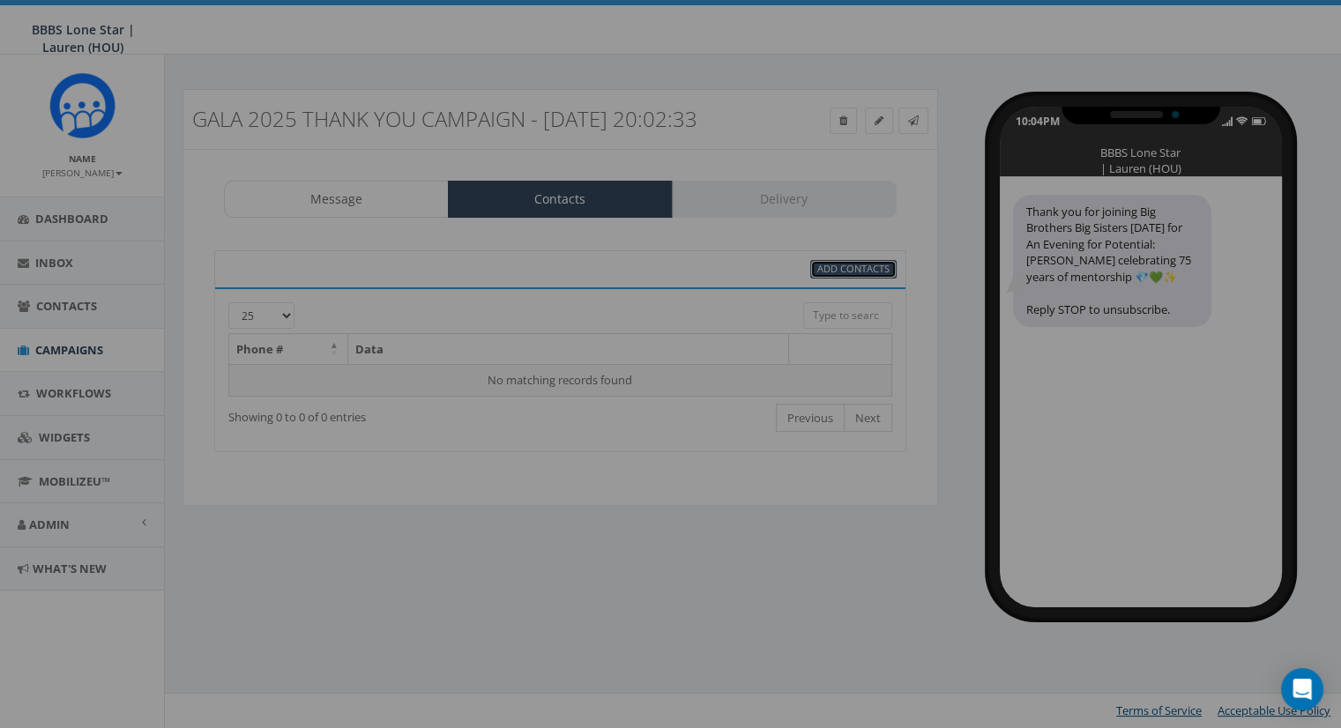
select select
select select "100"
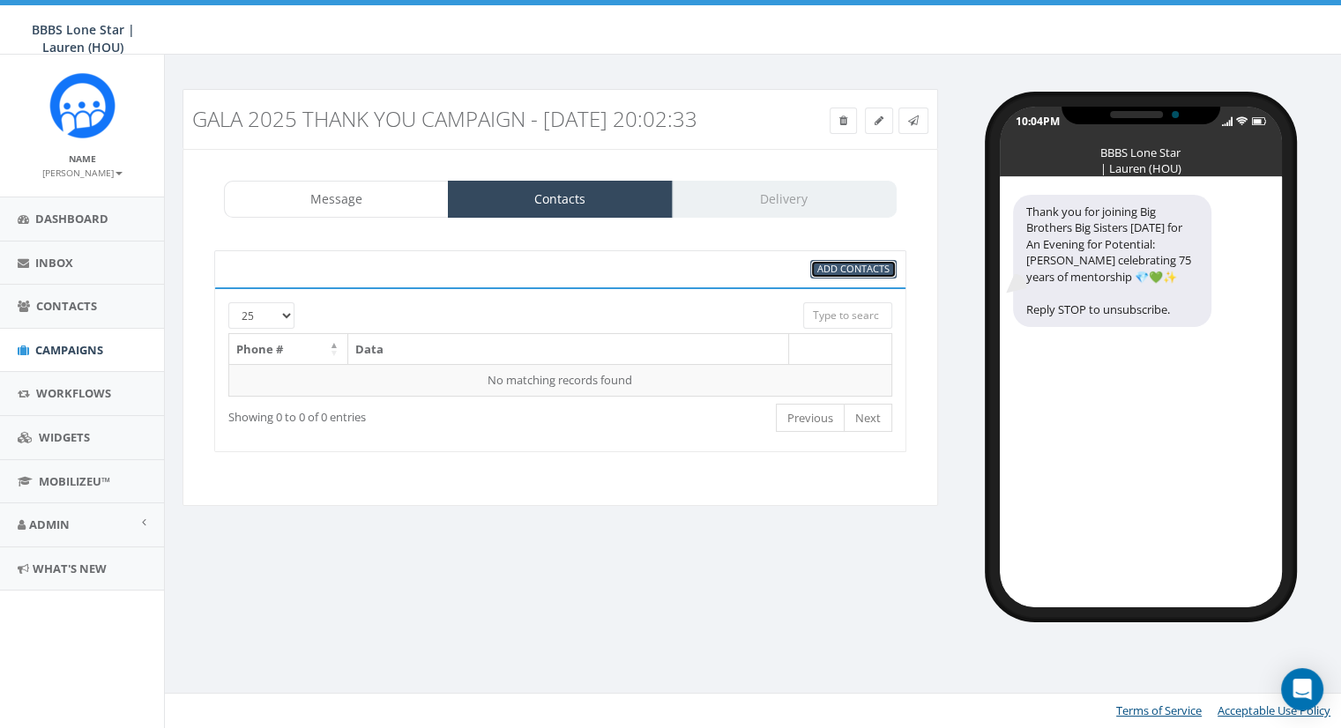
click at [838, 275] on span "Add Contacts" at bounding box center [854, 268] width 72 height 13
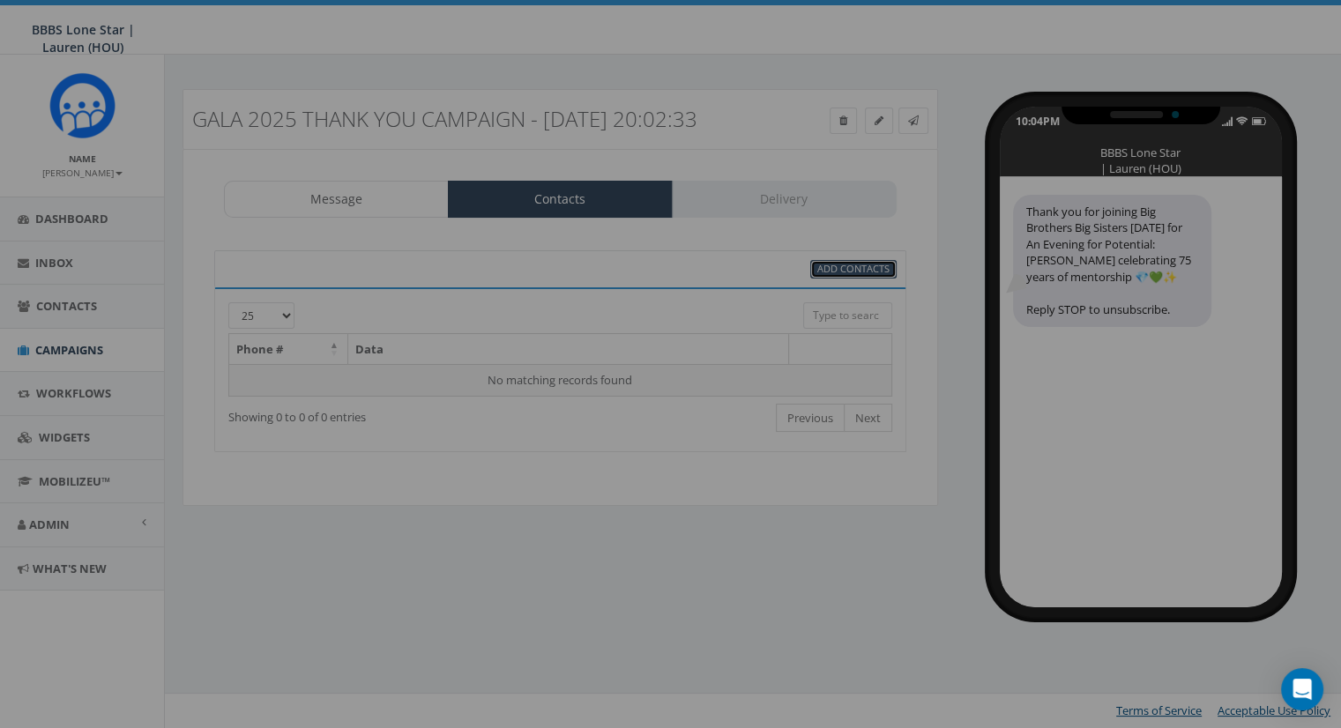
select select
select select "100"
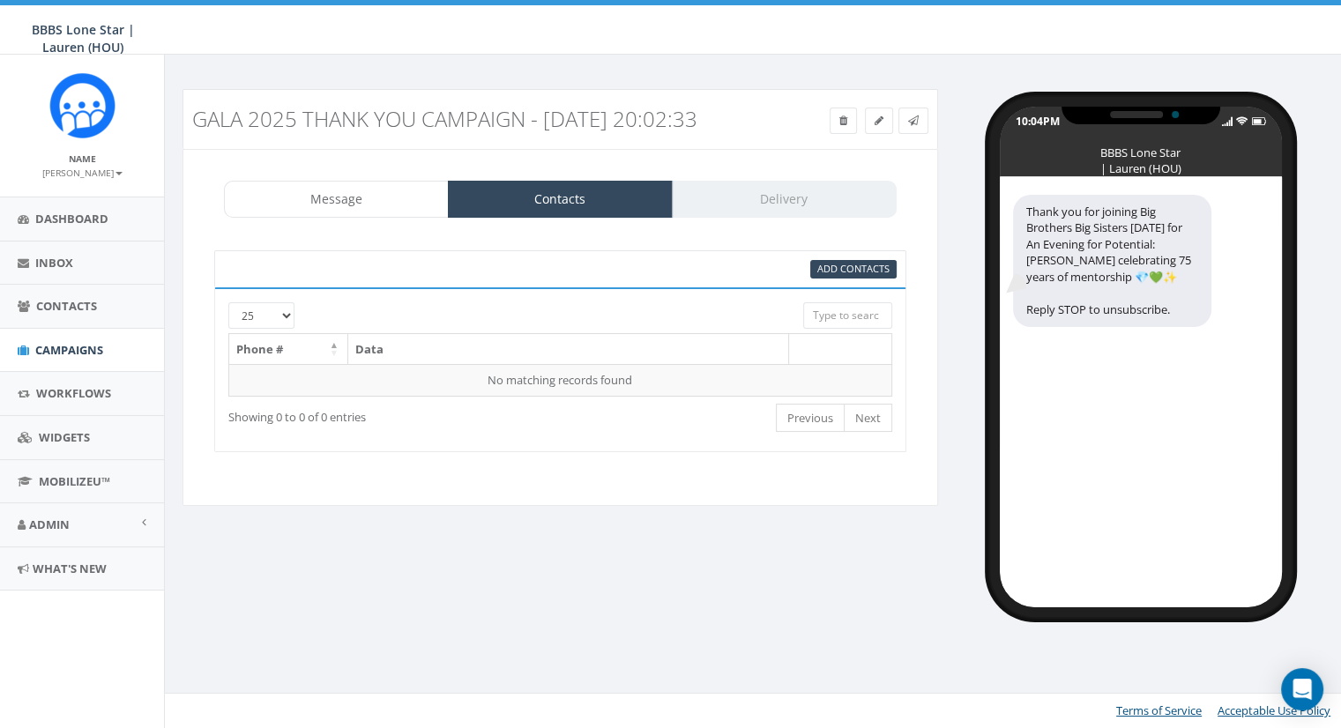
click at [763, 218] on div "Message Contacts Delivery" at bounding box center [560, 199] width 673 height 37
click at [304, 218] on link "Message" at bounding box center [336, 199] width 225 height 37
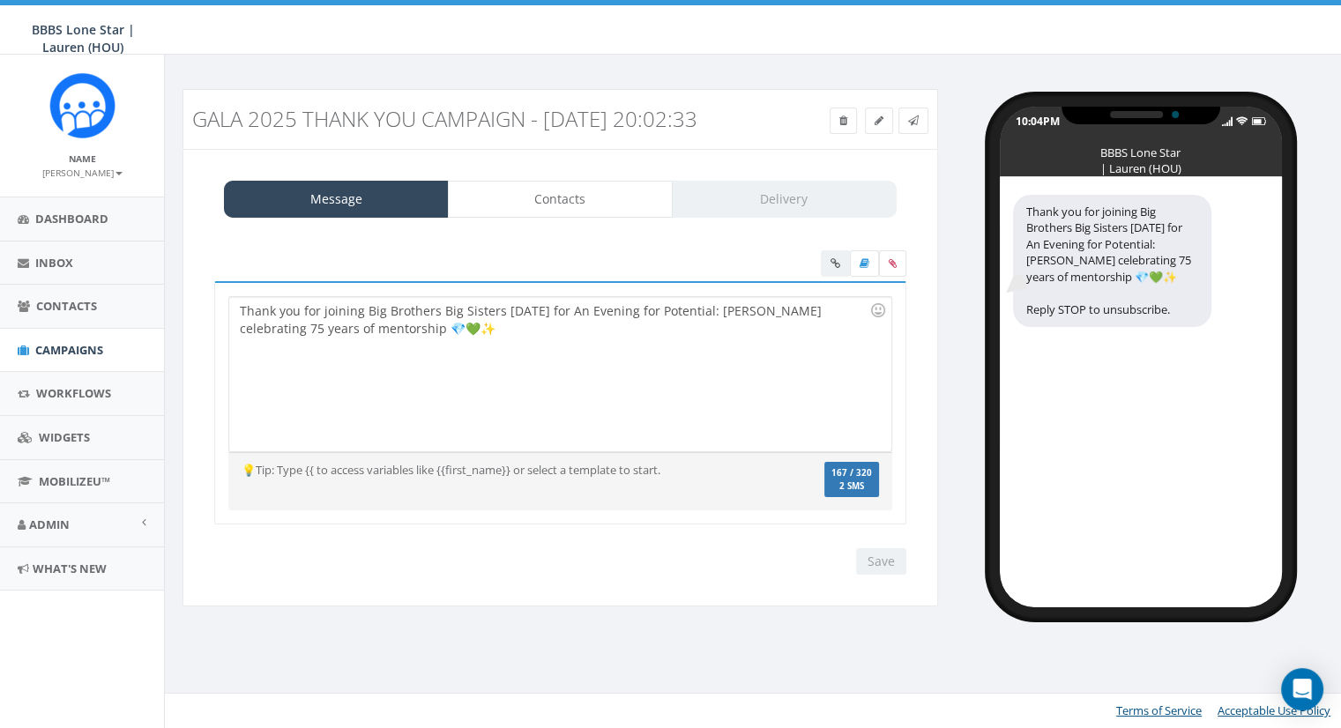
click at [843, 498] on label "167 / 320 2 SMS" at bounding box center [852, 480] width 55 height 36
click at [889, 575] on div "Save Next" at bounding box center [877, 562] width 59 height 26
click at [881, 123] on icon at bounding box center [879, 121] width 9 height 11
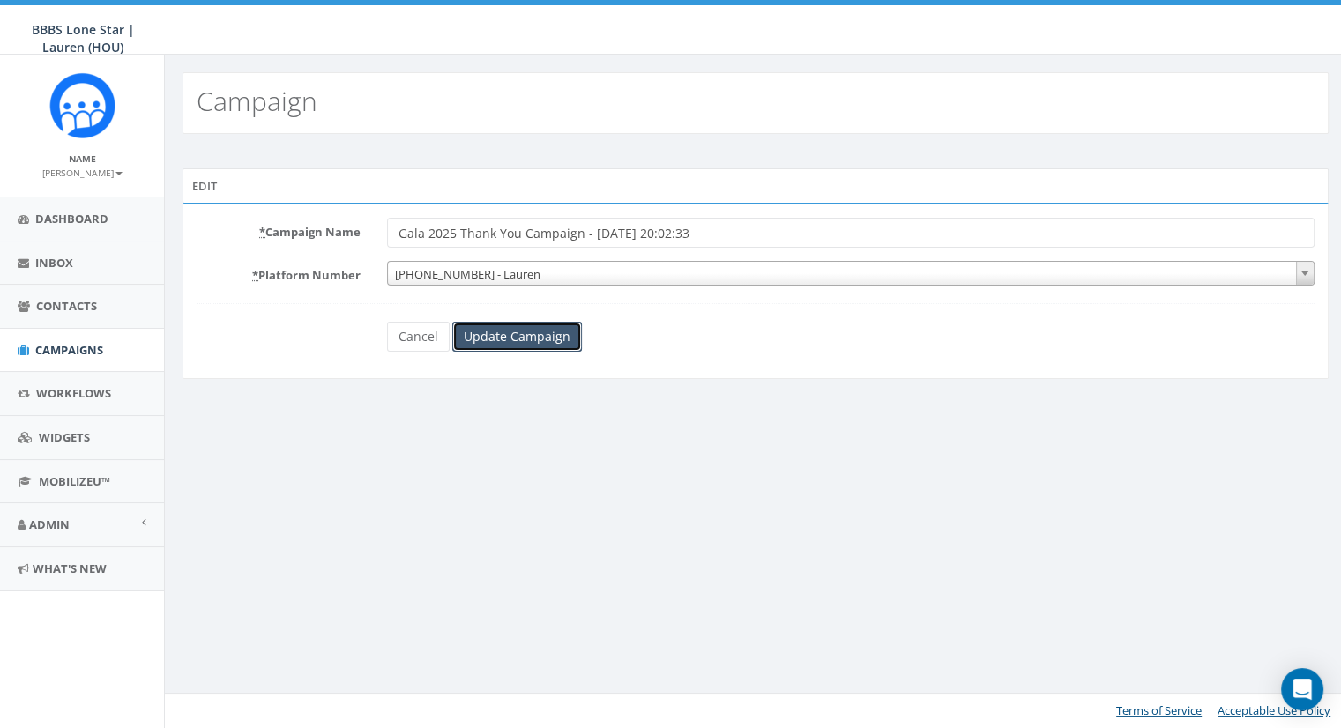
click at [501, 337] on input "Update Campaign" at bounding box center [517, 337] width 130 height 30
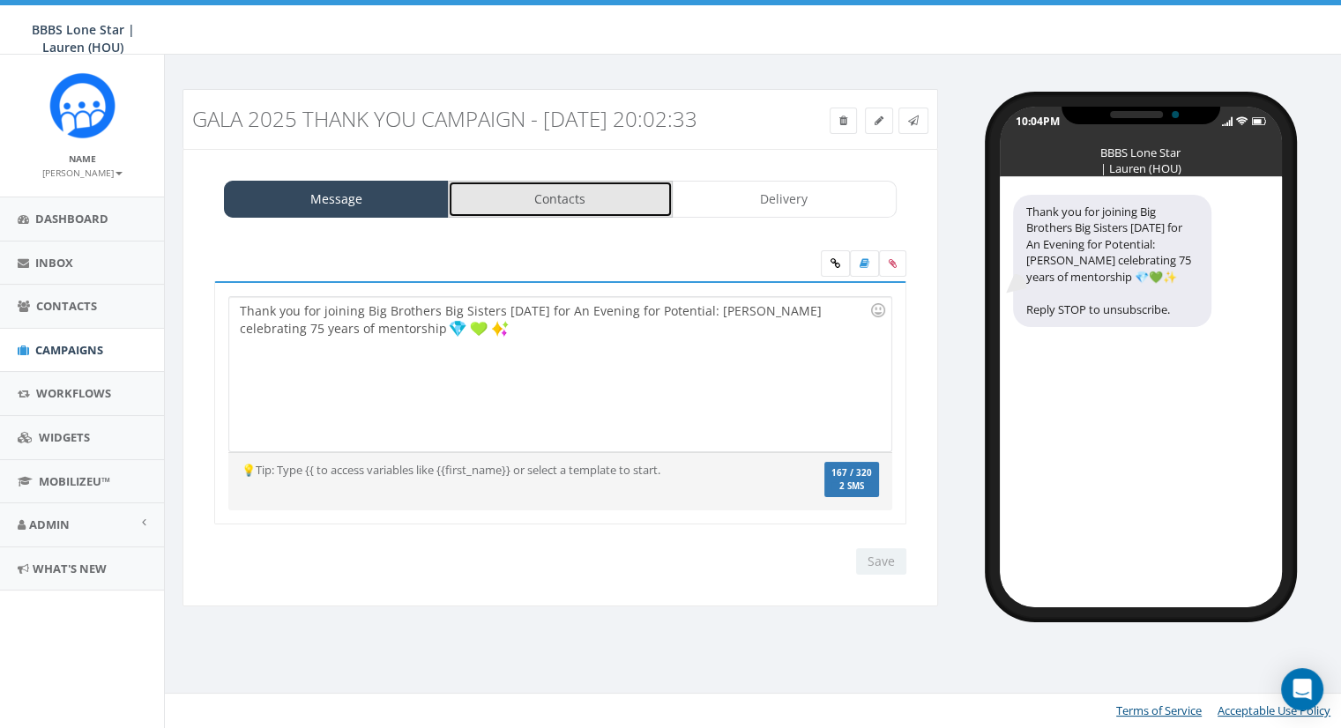
click at [566, 218] on link "Contacts" at bounding box center [560, 199] width 225 height 37
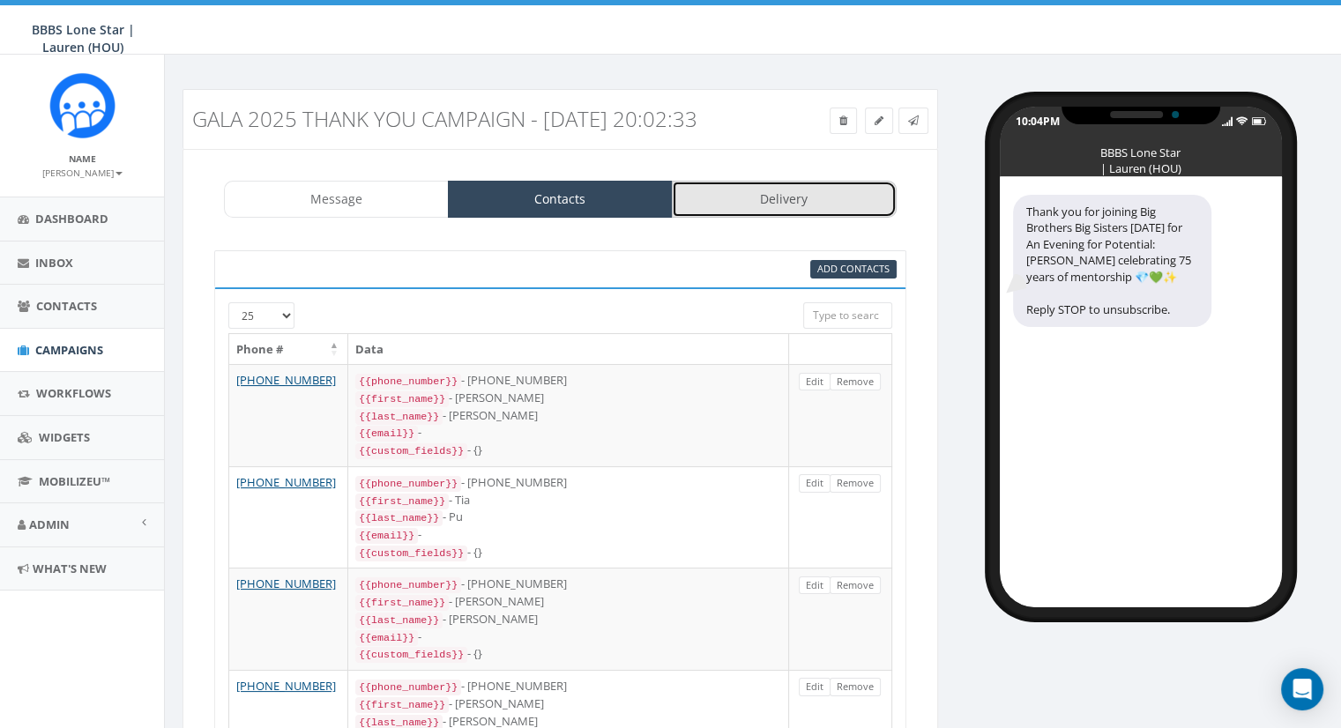
click at [788, 215] on link "Delivery" at bounding box center [784, 199] width 225 height 37
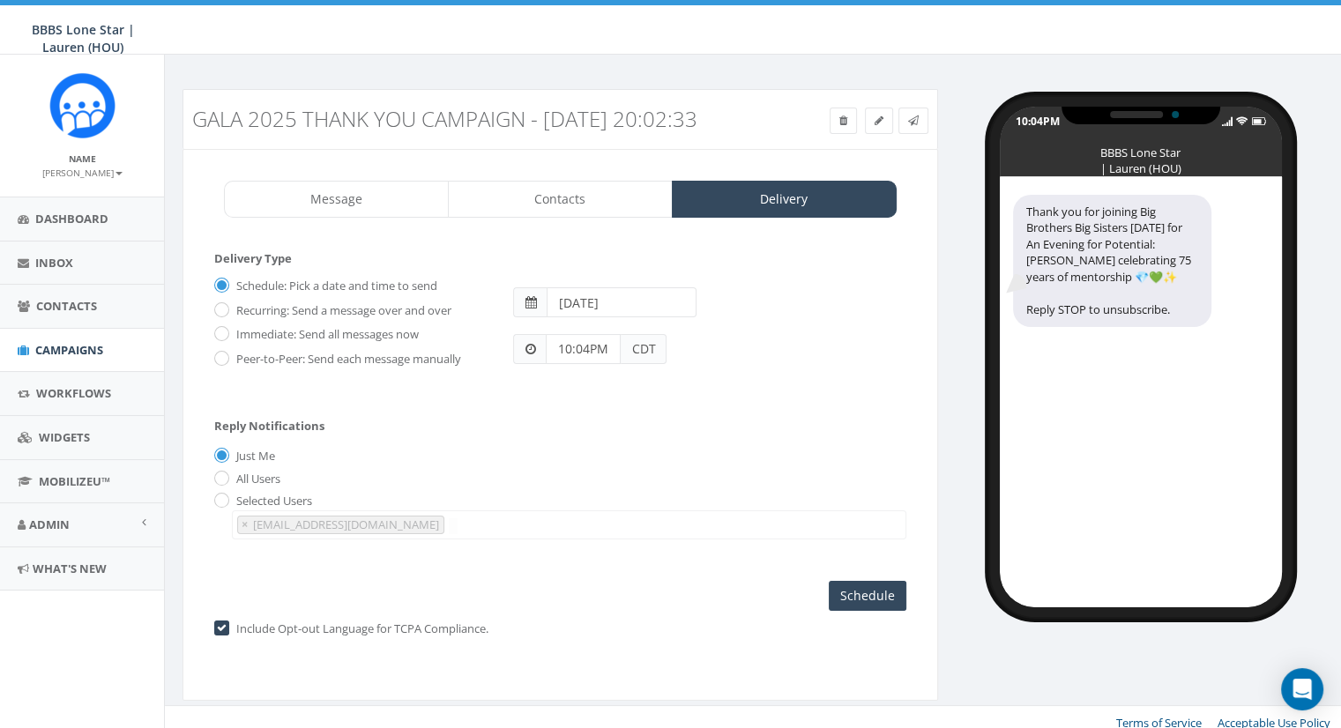
click at [533, 309] on span at bounding box center [530, 302] width 11 height 12
click at [579, 317] on input "[DATE]" at bounding box center [622, 303] width 150 height 30
click at [589, 440] on td "6" at bounding box center [591, 439] width 26 height 26
type input "2025-10-06"
click at [515, 489] on div "All Users" at bounding box center [560, 479] width 692 height 19
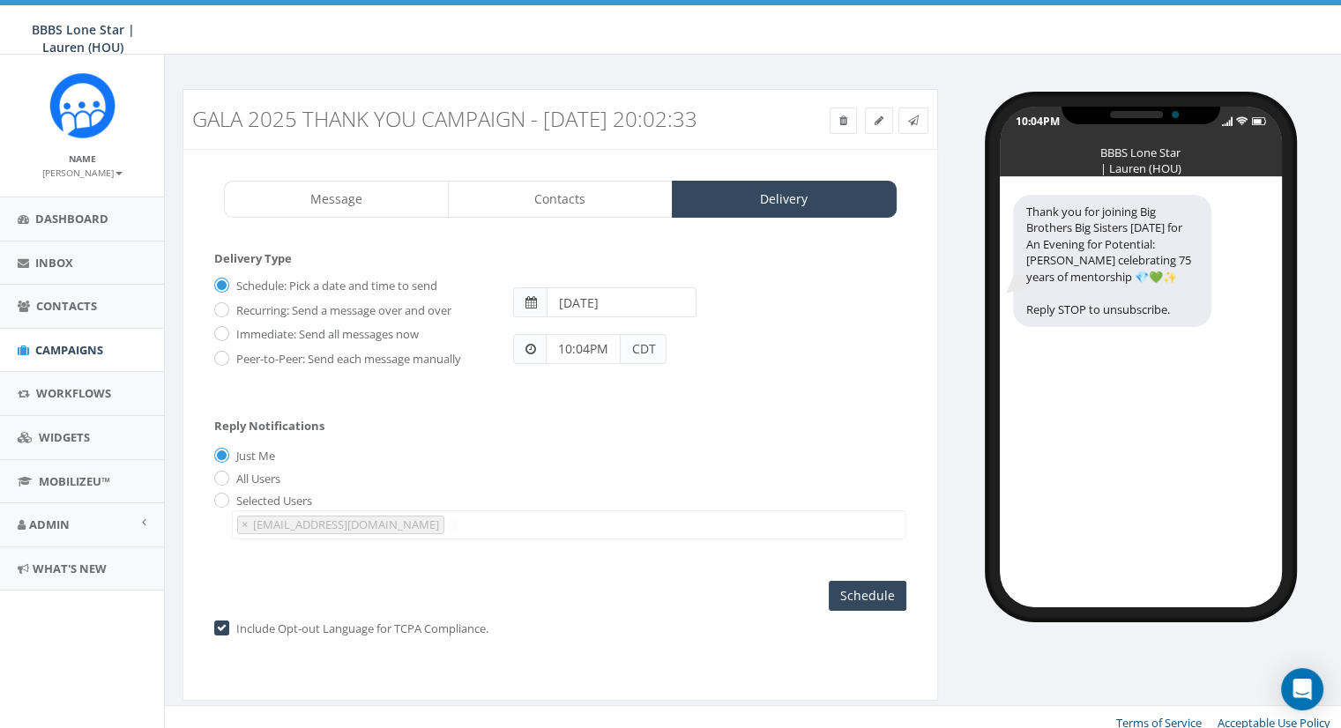
click at [599, 364] on input "10:04PM" at bounding box center [583, 349] width 75 height 30
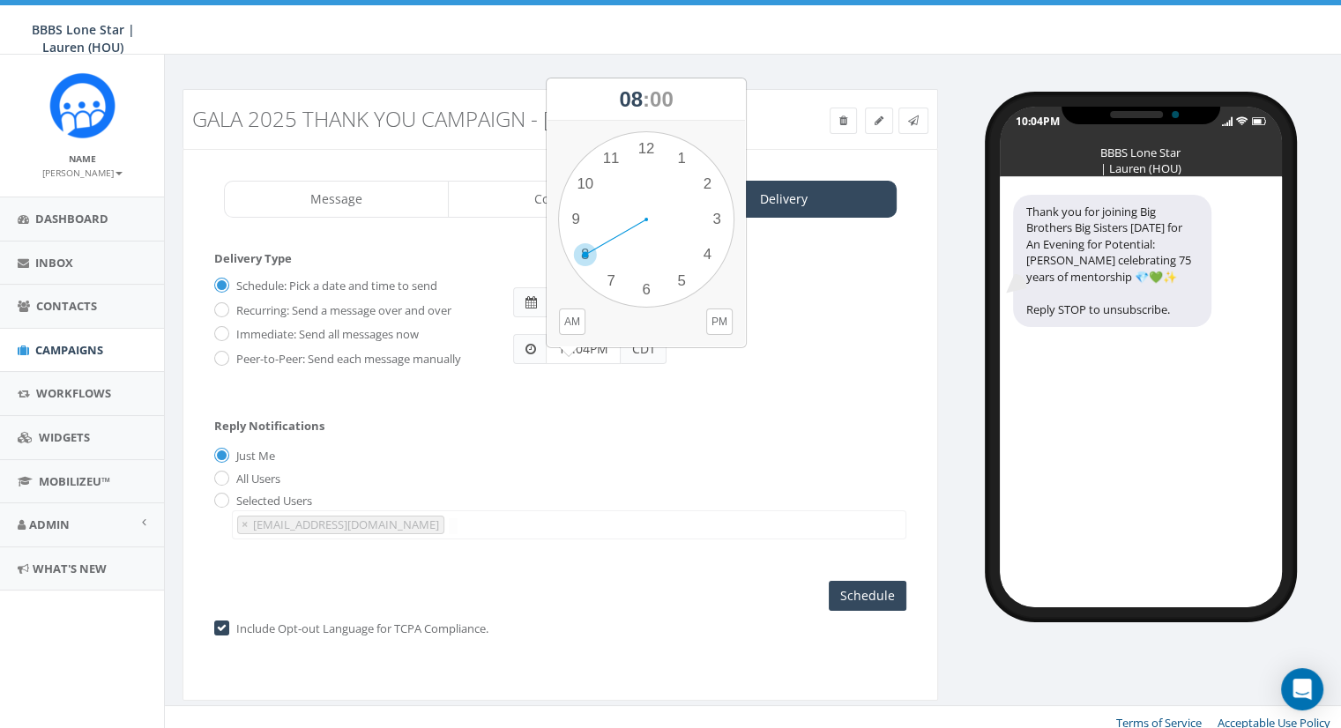
drag, startPoint x: 590, startPoint y: 187, endPoint x: 586, endPoint y: 246, distance: 59.2
click at [586, 246] on div "1 2 3 4 5 6 7 8 9 10 11 12 00 05 10 15 20 25 30 35 40 45 50 55" at bounding box center [646, 219] width 176 height 176
click at [567, 325] on button "AM" at bounding box center [572, 322] width 26 height 26
click at [572, 427] on div "Reply Notifications Just Me All Users Selected Users ljohnson@bbbstx.org × ljoh…" at bounding box center [560, 475] width 692 height 146
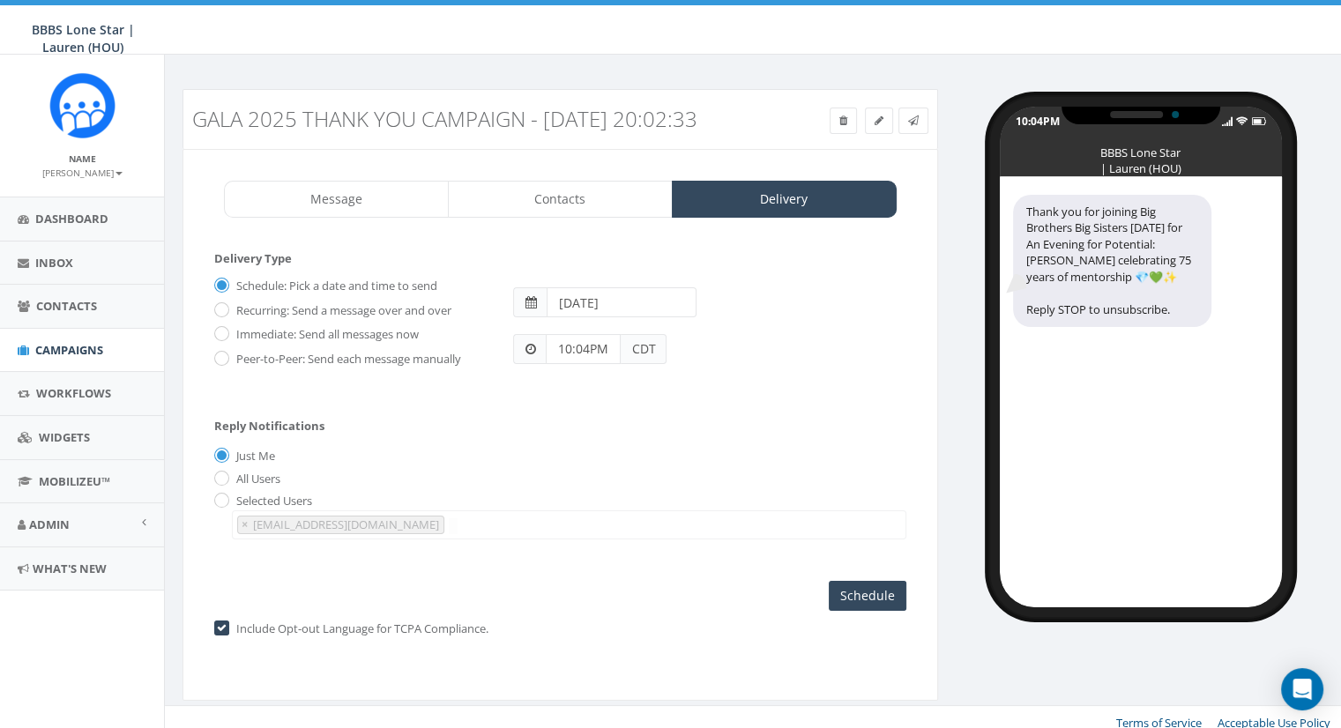
click at [589, 364] on input "10:04PM" at bounding box center [583, 349] width 75 height 30
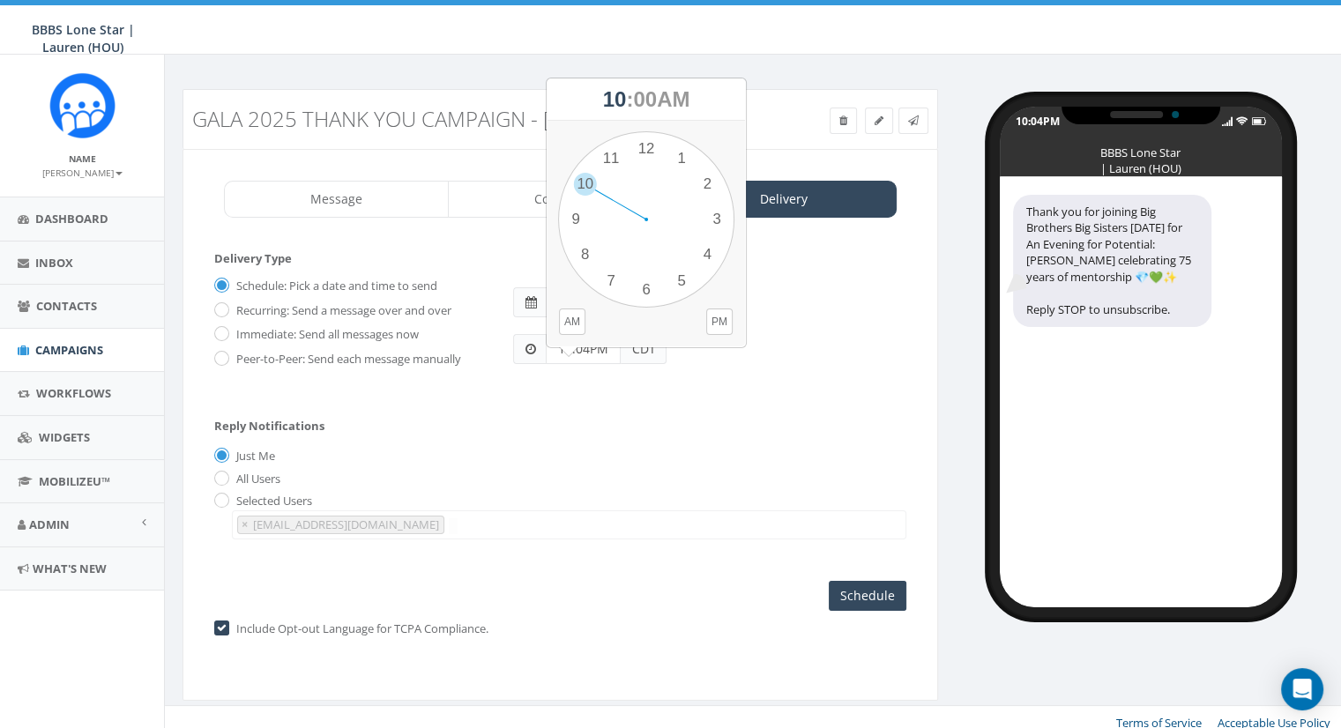
click at [589, 364] on input "10:04PM" at bounding box center [583, 349] width 75 height 30
type input "1"
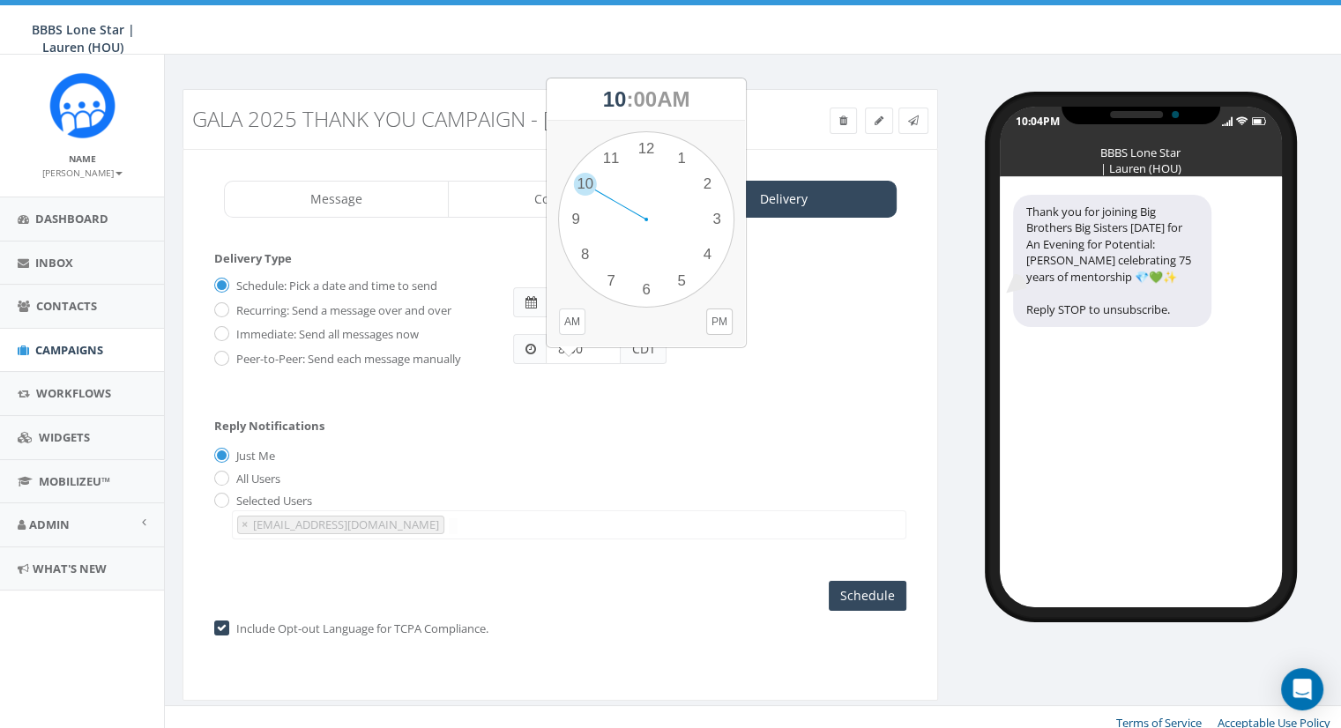
type input "8:00"
click at [567, 331] on button "AM" at bounding box center [572, 322] width 26 height 26
click at [616, 489] on div "All Users" at bounding box center [560, 479] width 692 height 19
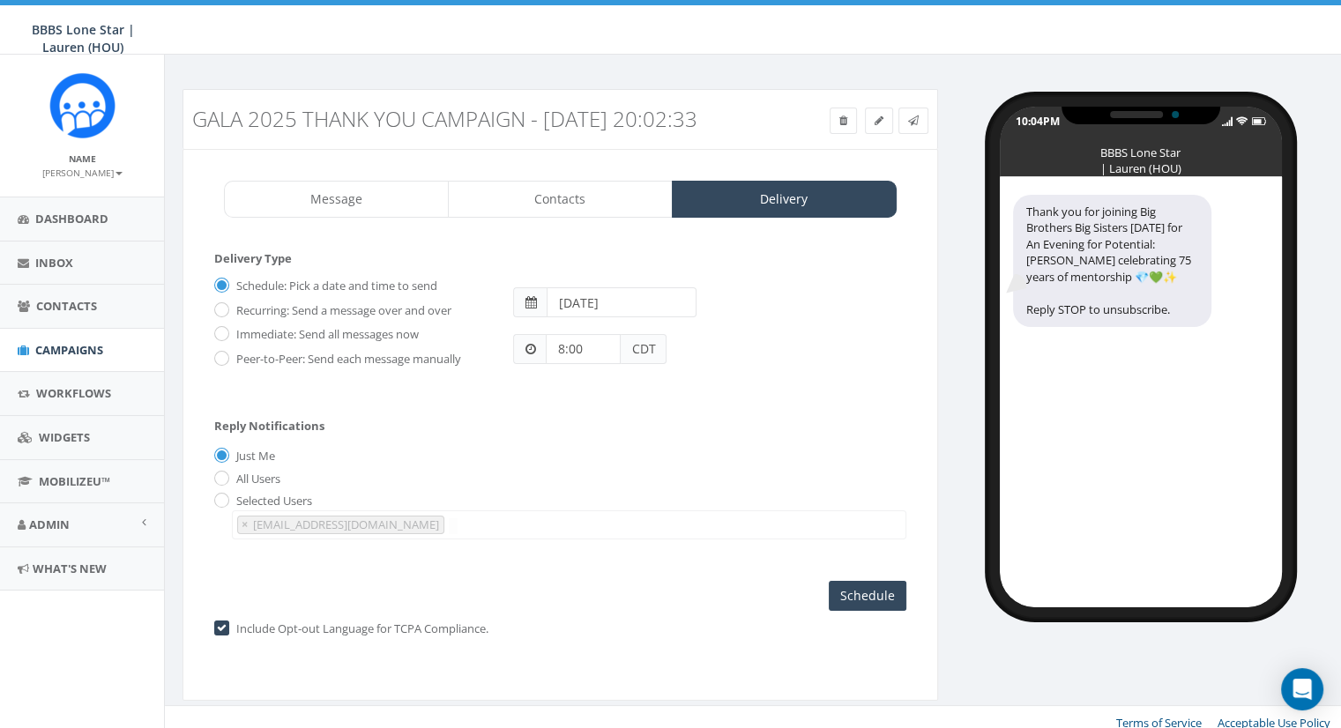
click at [646, 364] on span "CDT" at bounding box center [644, 349] width 46 height 30
click at [593, 364] on input "8:00" at bounding box center [583, 349] width 75 height 30
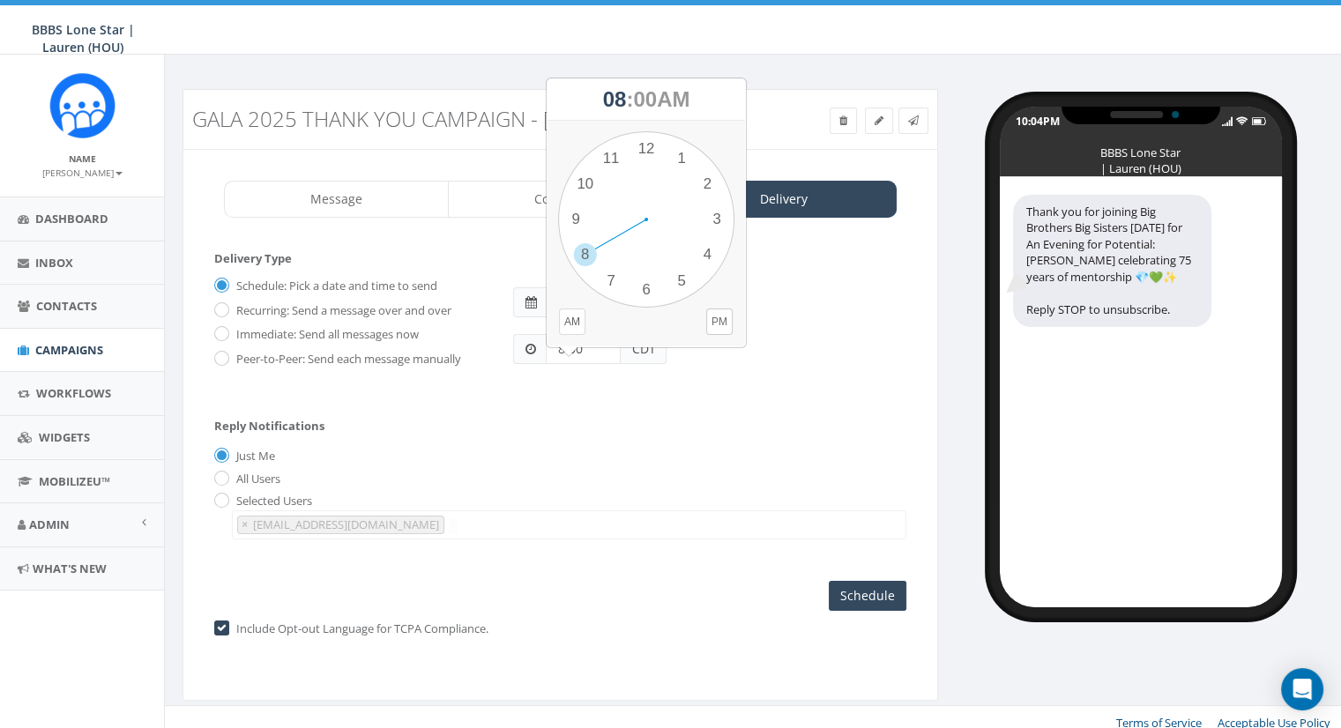
click at [568, 325] on button "AM" at bounding box center [572, 322] width 26 height 26
click at [556, 444] on div "Reply Notifications Just Me All Users Selected Users ljohnson@bbbstx.org × ljoh…" at bounding box center [560, 475] width 692 height 146
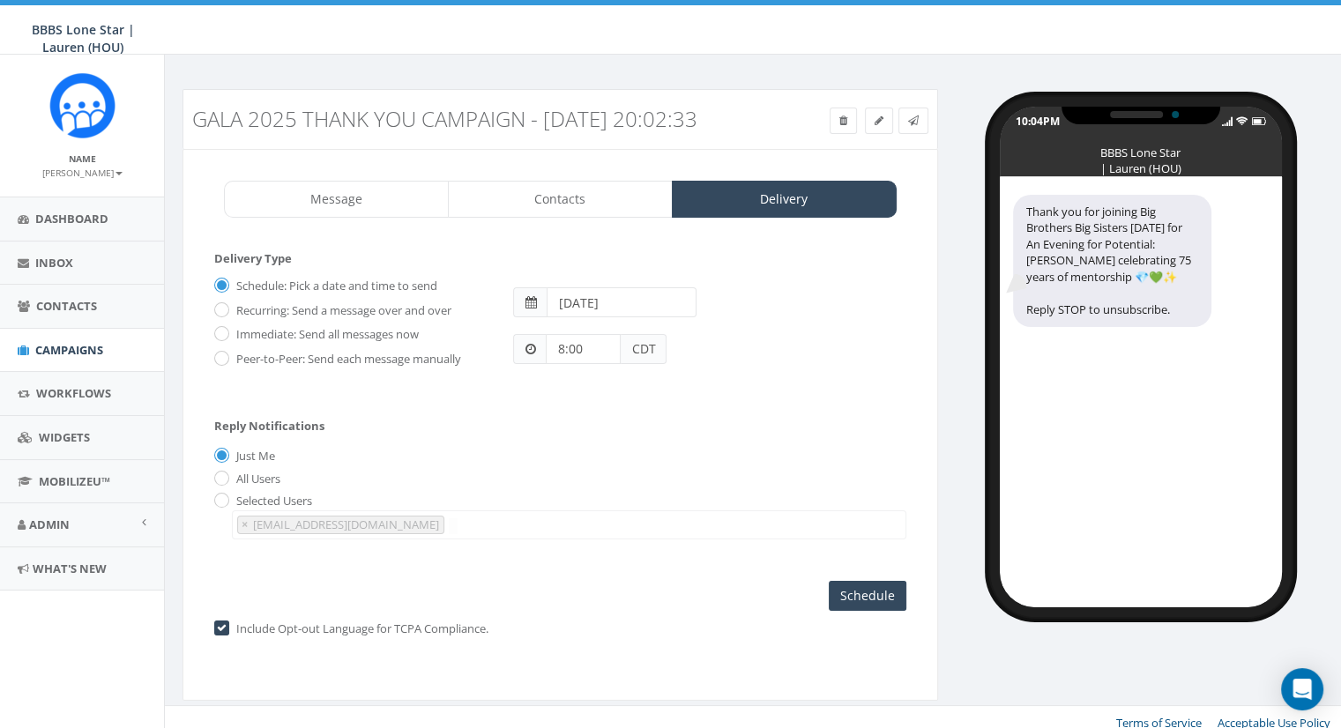
scroll to position [31, 0]
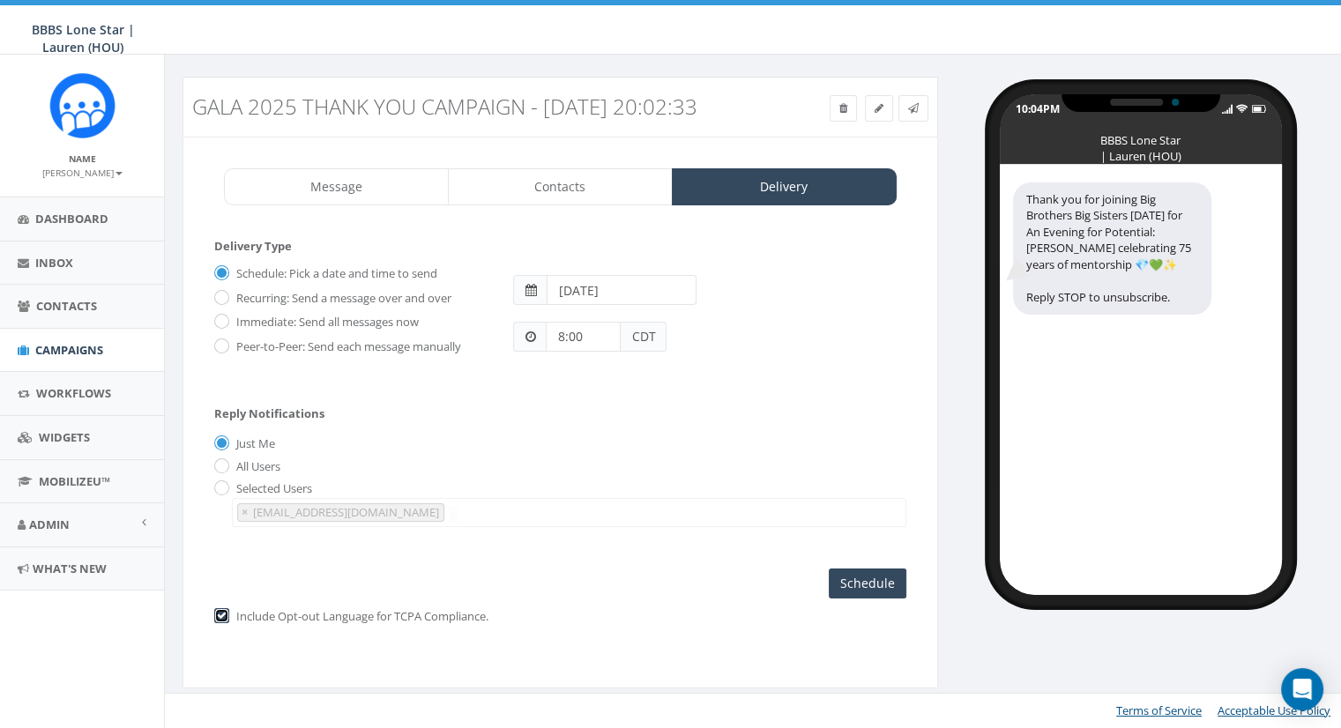
click at [214, 617] on input "checkbox" at bounding box center [219, 616] width 11 height 11
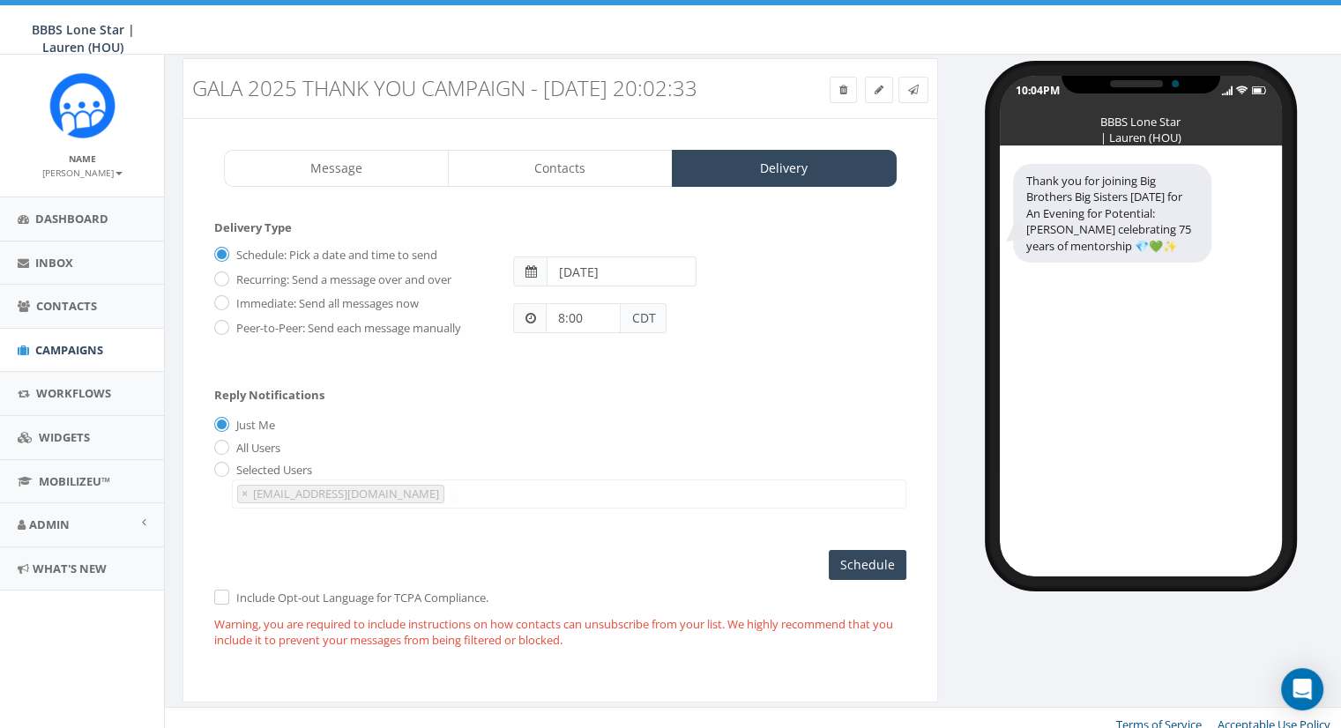
click at [232, 608] on label "Include Opt-out Language for TCPA Compliance." at bounding box center [360, 599] width 257 height 18
click at [222, 604] on input "checkbox" at bounding box center [219, 598] width 11 height 11
checkbox input "true"
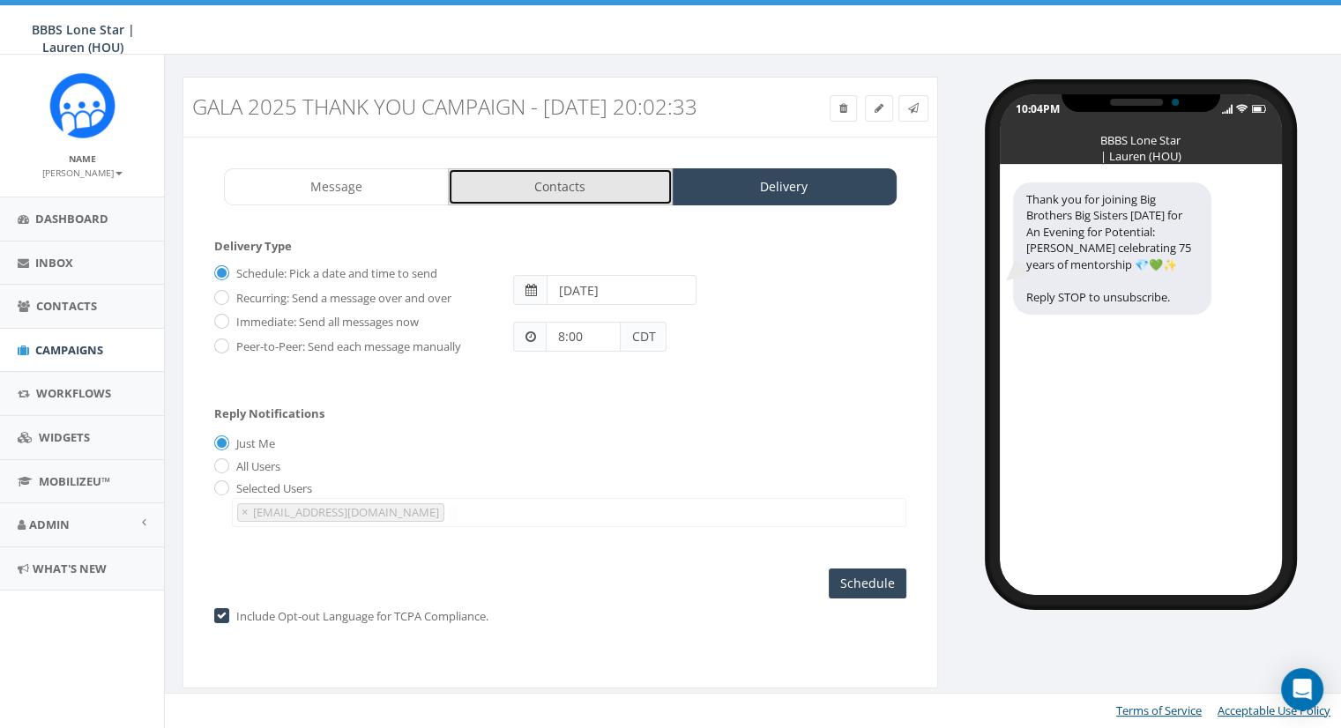
click at [582, 184] on link "Contacts" at bounding box center [560, 186] width 225 height 37
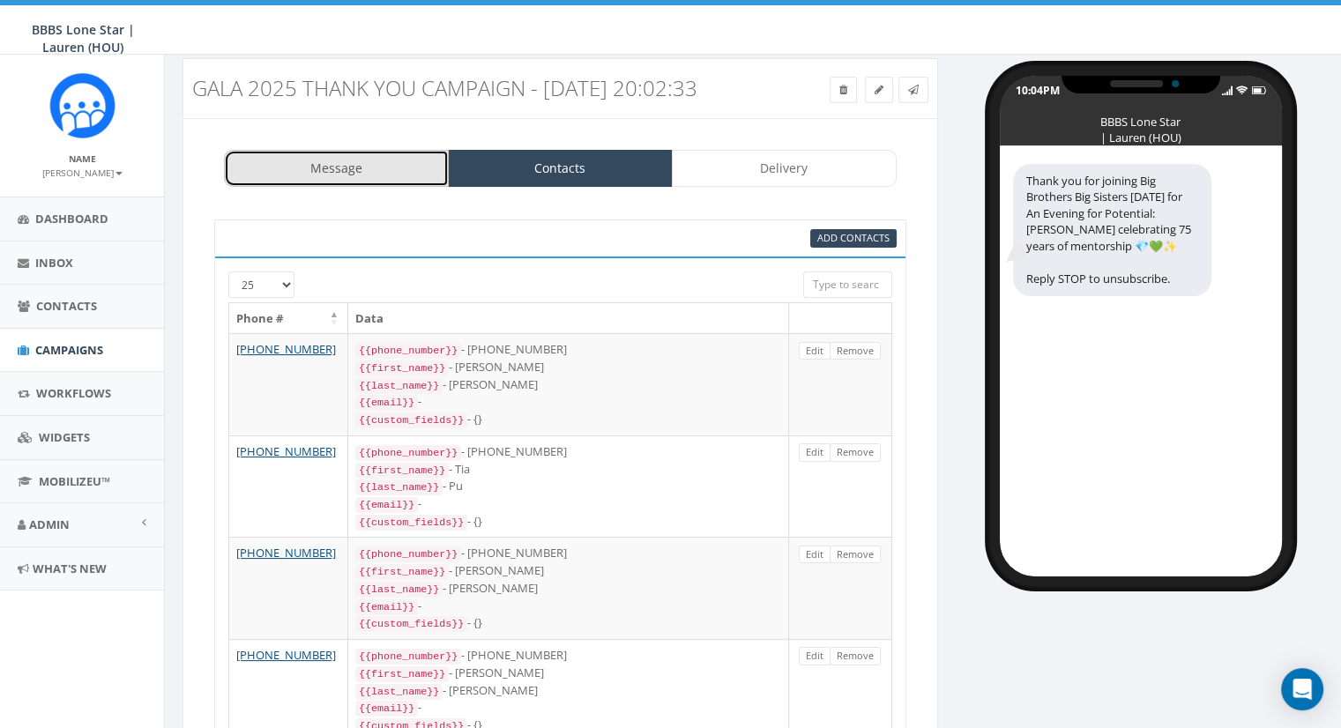
click at [355, 187] on link "Message" at bounding box center [336, 168] width 225 height 37
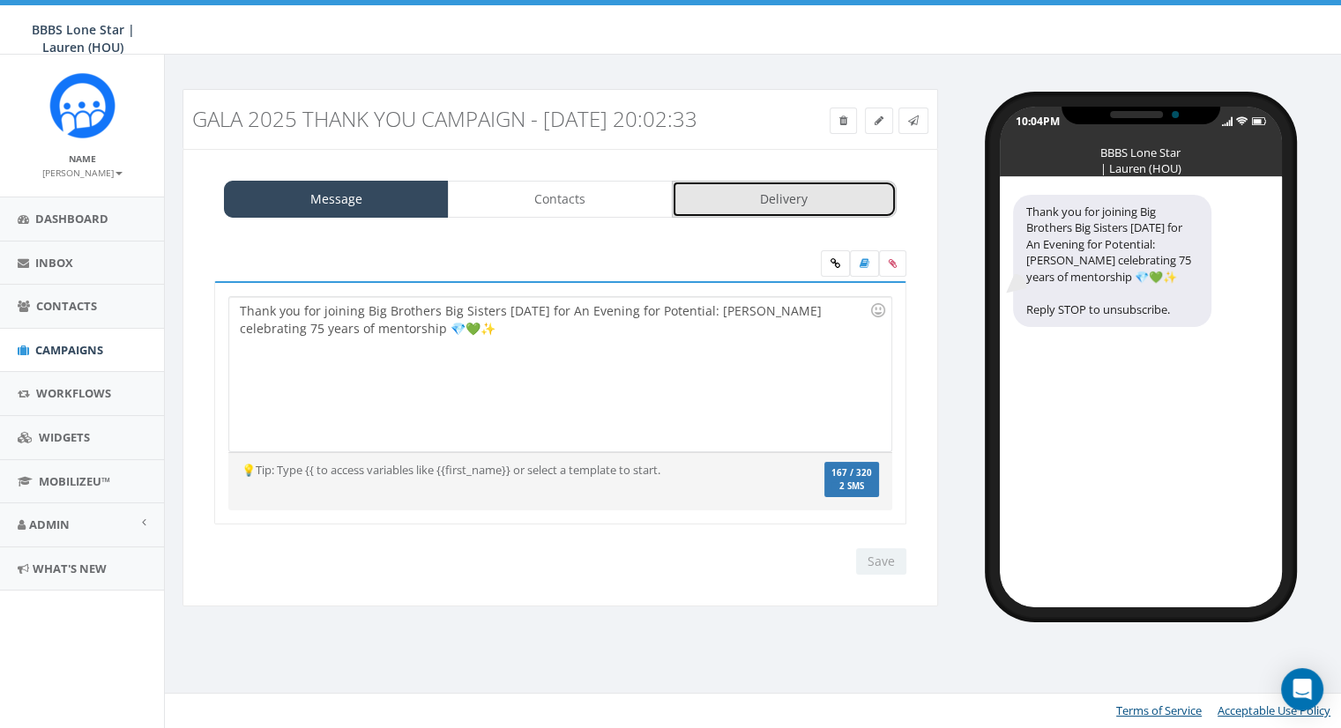
click at [735, 218] on link "Delivery" at bounding box center [784, 199] width 225 height 37
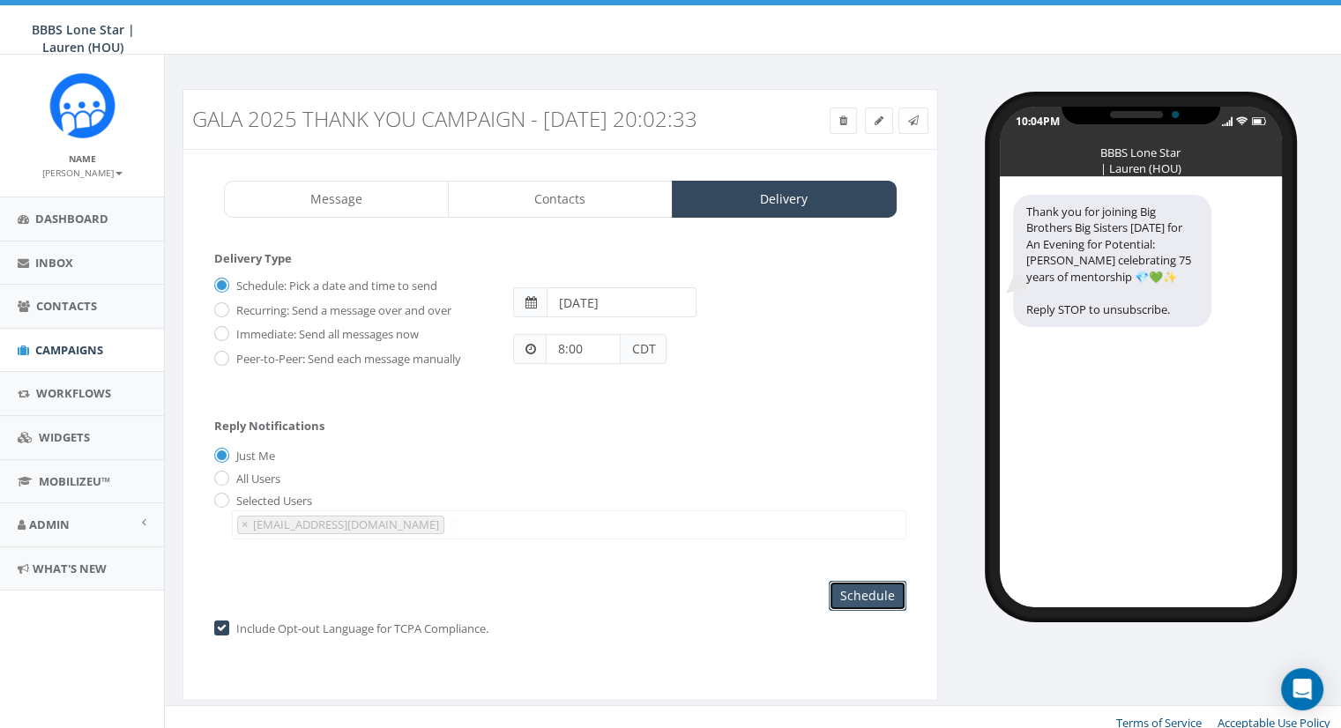
click at [842, 611] on input "Schedule" at bounding box center [868, 596] width 78 height 30
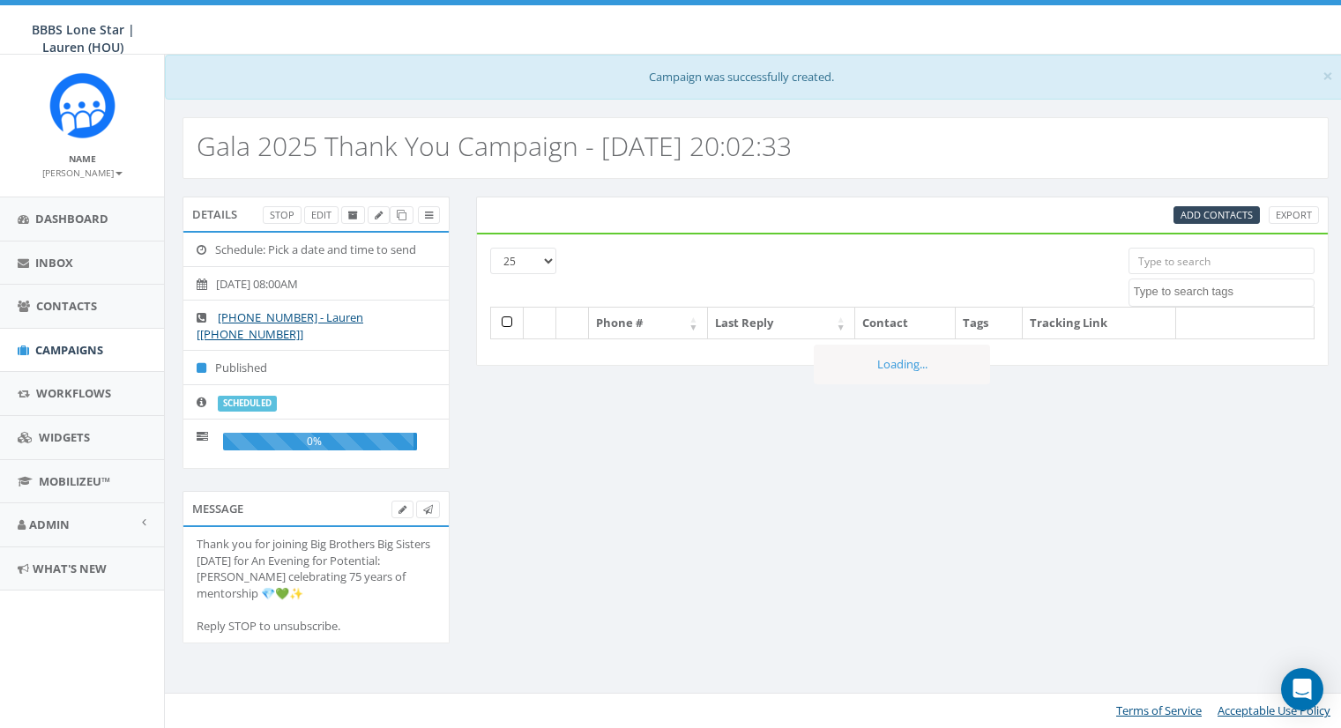
select select
